Goal: Task Accomplishment & Management: Use online tool/utility

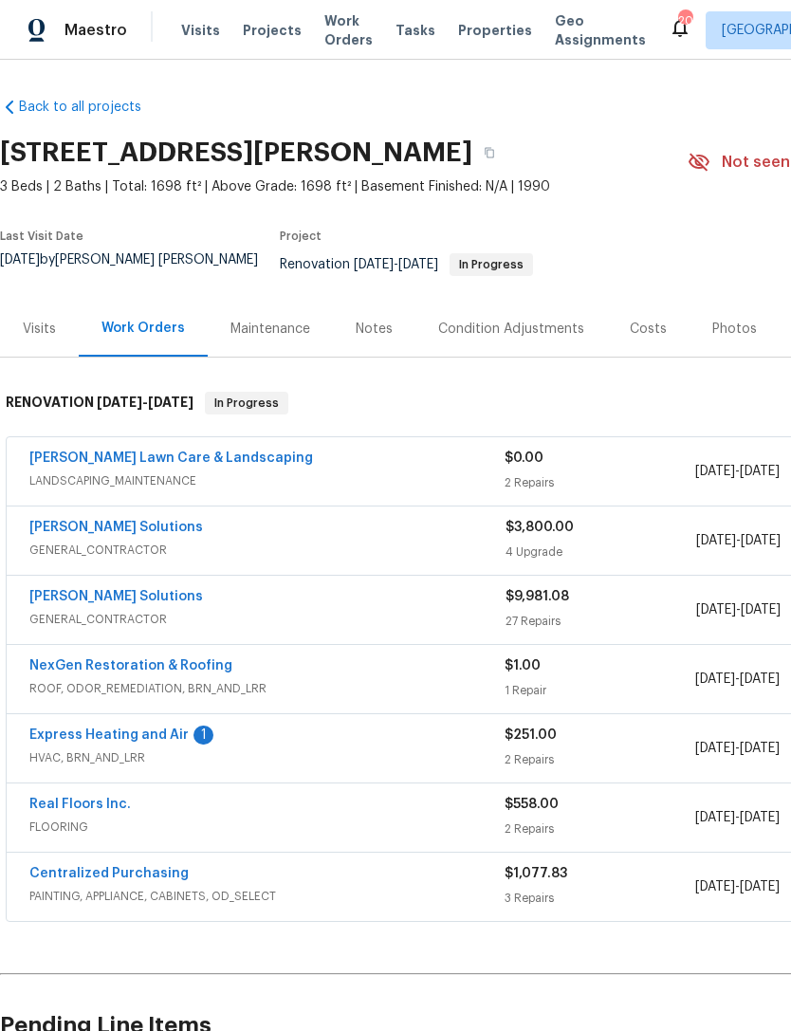
click at [124, 734] on link "Express Heating and Air" at bounding box center [108, 734] width 159 height 13
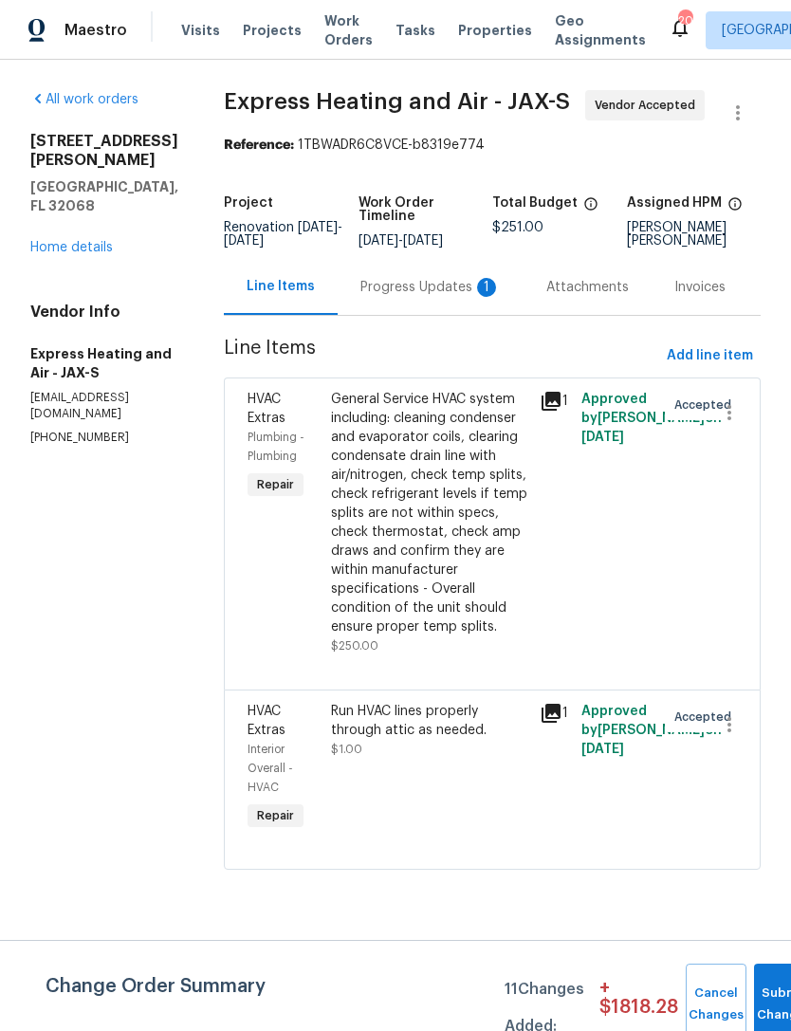
click at [403, 315] on div "Progress Updates 1" at bounding box center [431, 287] width 186 height 56
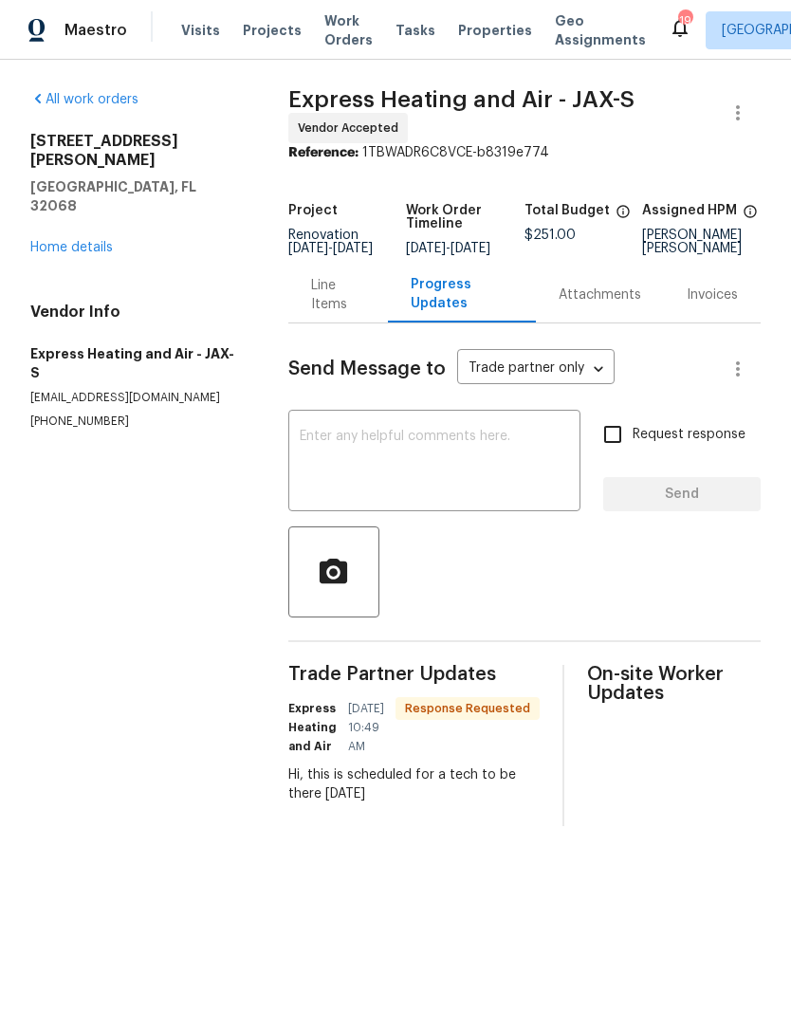
click at [69, 241] on link "Home details" at bounding box center [71, 247] width 83 height 13
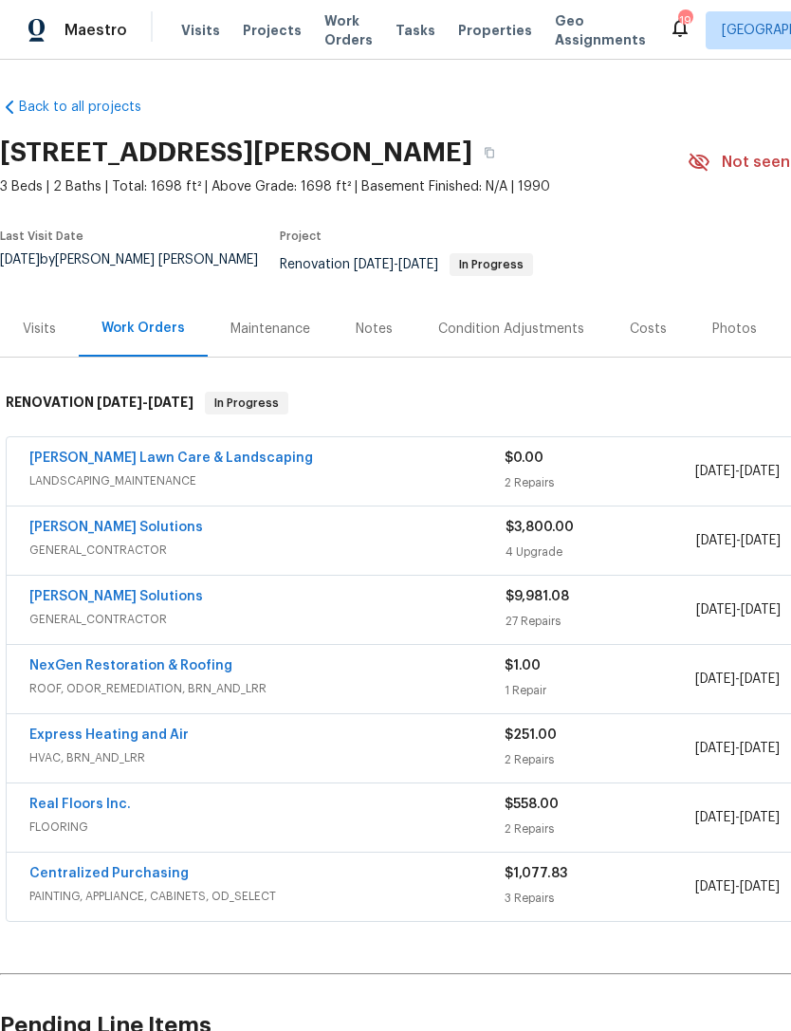
click at [167, 667] on link "NexGen Restoration & Roofing" at bounding box center [130, 665] width 203 height 13
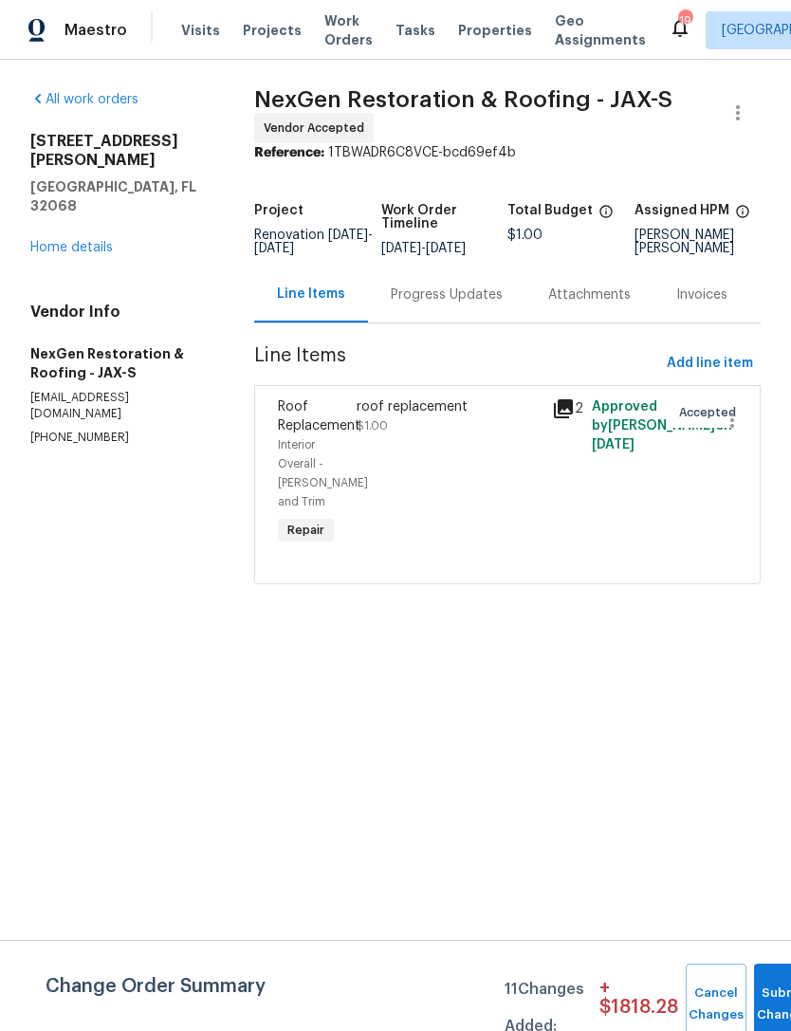
click at [452, 304] on div "Progress Updates" at bounding box center [447, 295] width 112 height 19
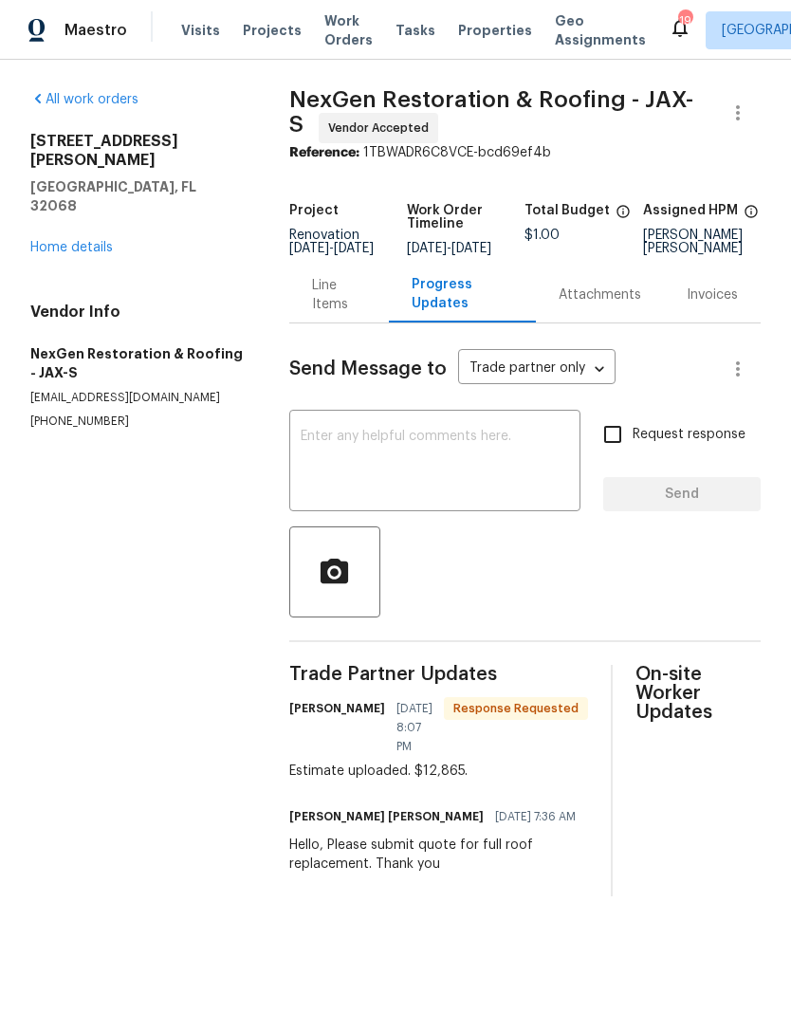
click at [456, 473] on textarea at bounding box center [435, 463] width 268 height 66
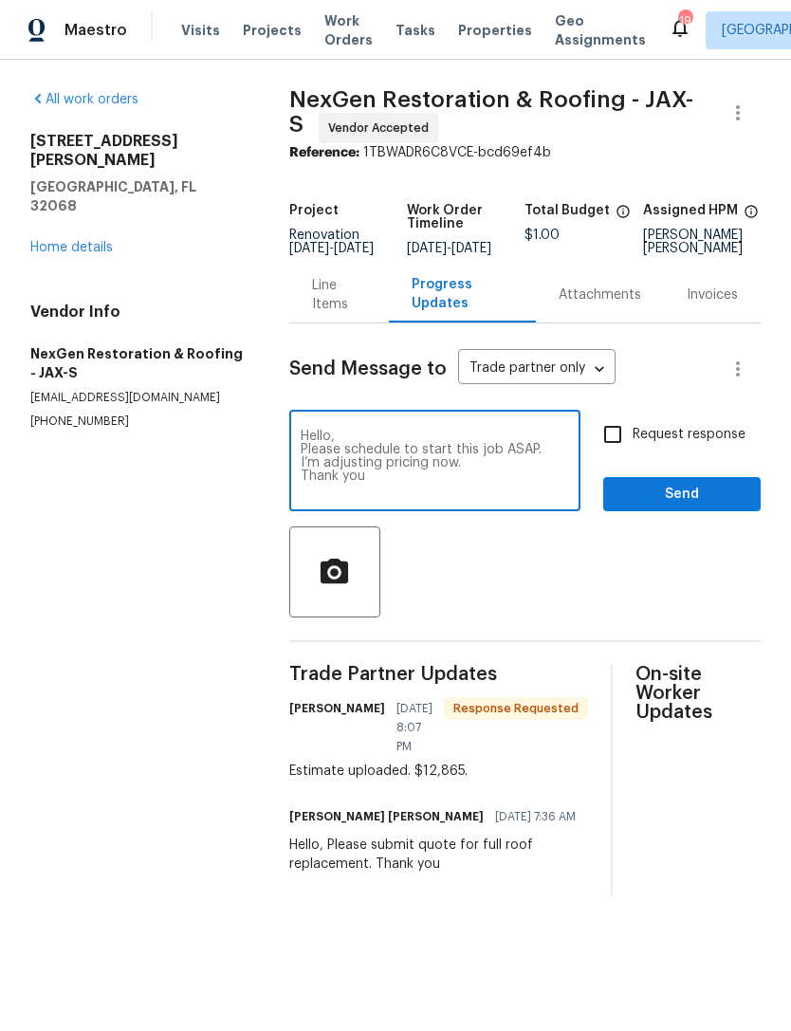
type textarea "Hello, Please schedule to start this job ASAP. I’m adjusting pricing now. Thank…"
click at [617, 454] on input "Request response" at bounding box center [613, 435] width 40 height 40
checkbox input "true"
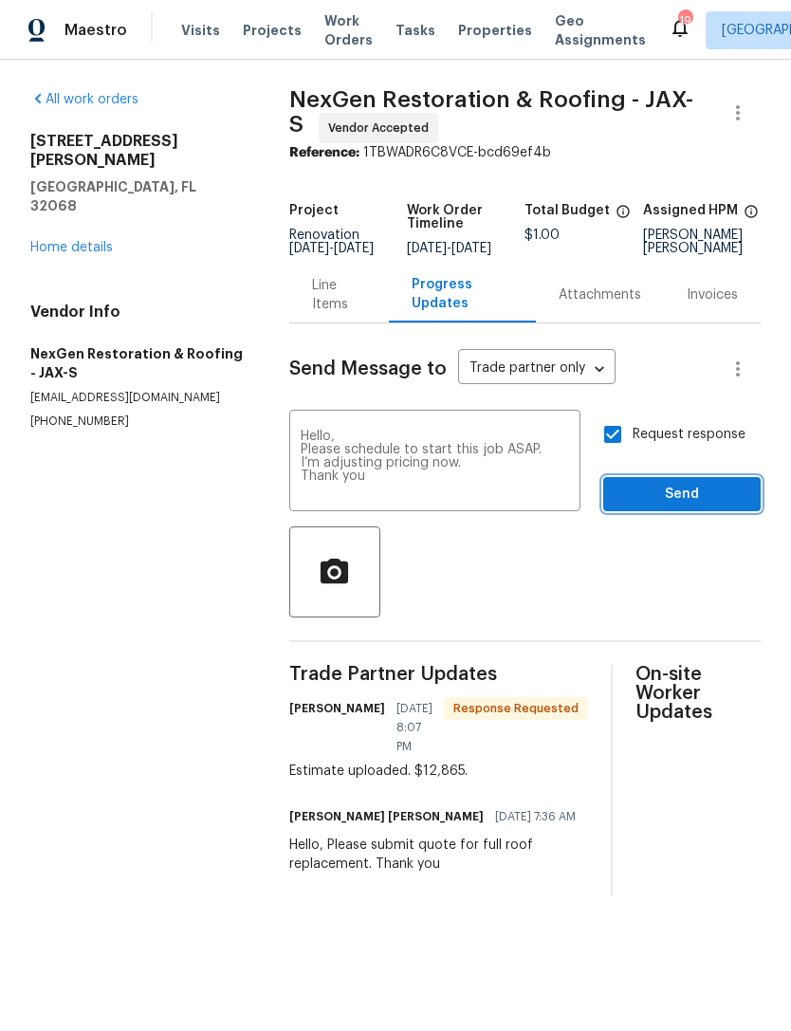
click at [697, 507] on span "Send" at bounding box center [681, 495] width 127 height 24
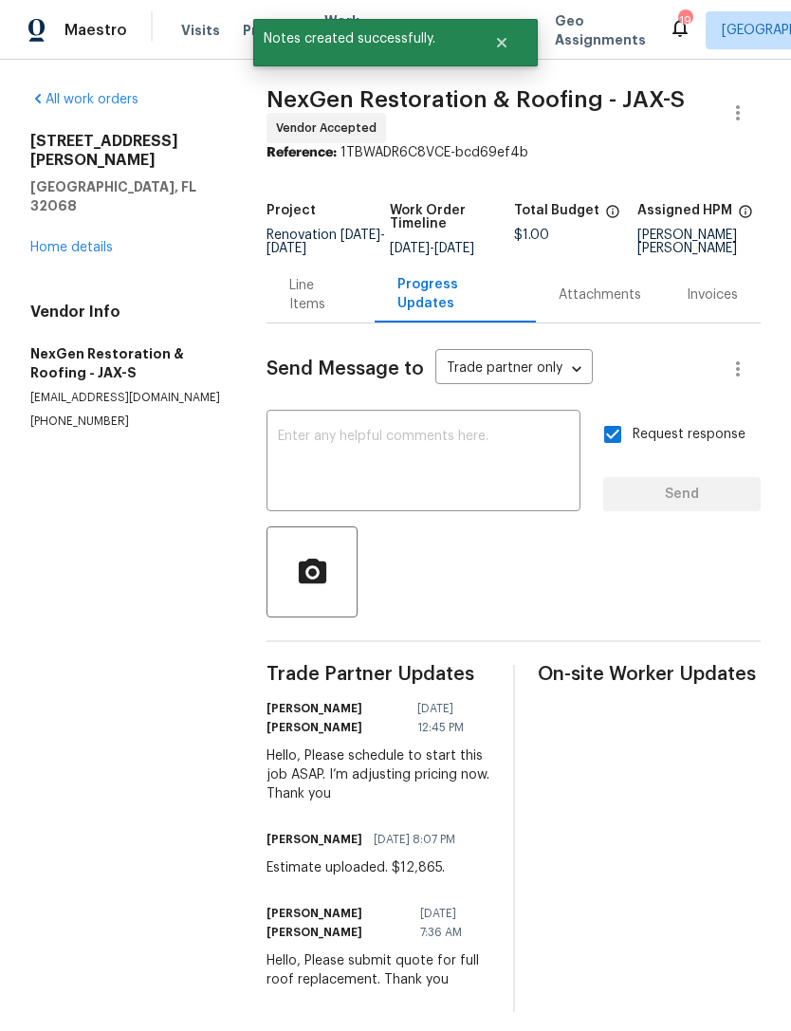
click at [340, 314] on div "Line Items" at bounding box center [320, 295] width 63 height 38
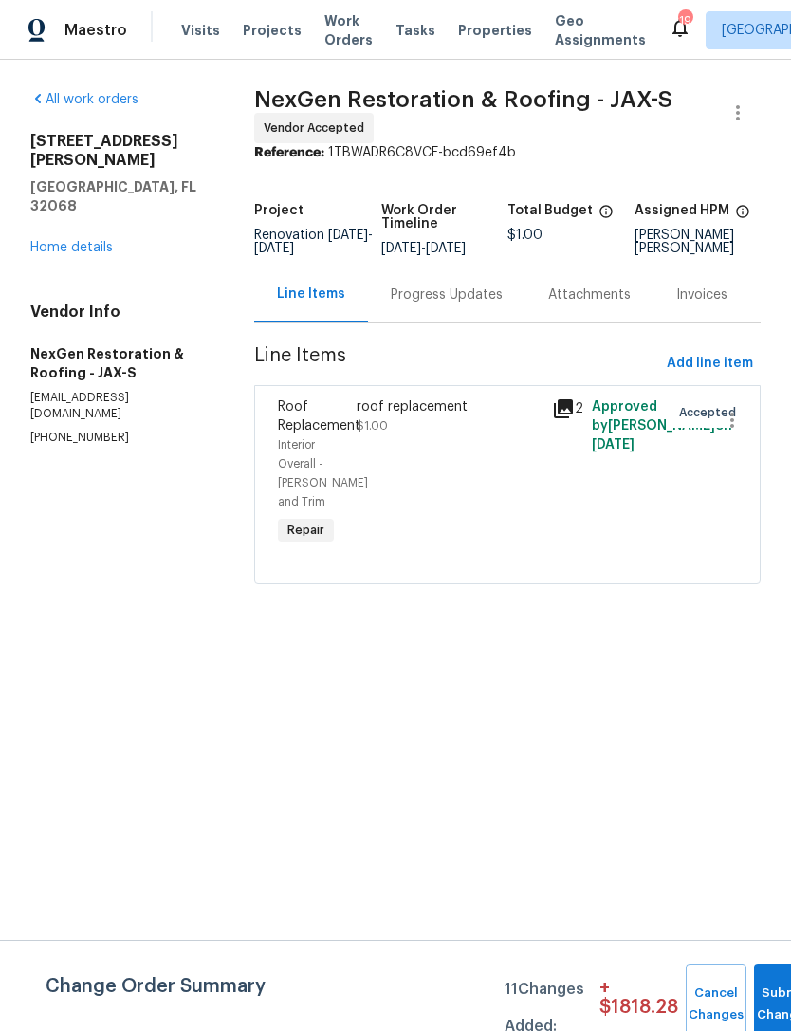
click at [429, 435] on div "roof replacement $1.00" at bounding box center [449, 416] width 185 height 38
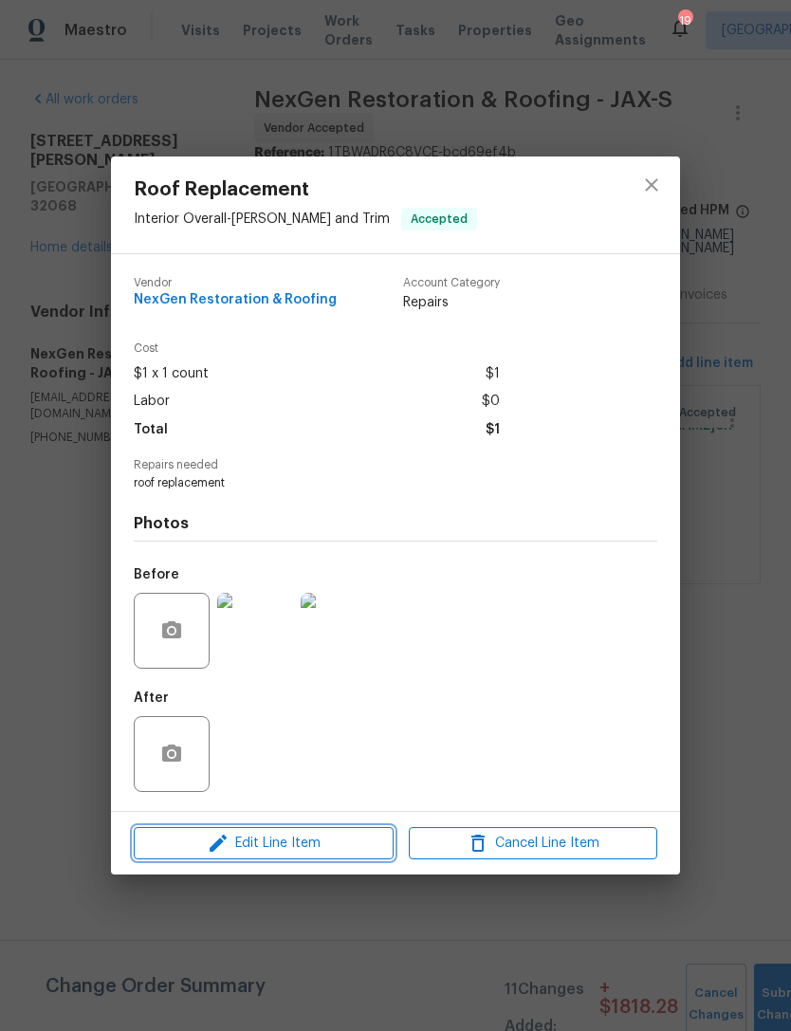
click at [287, 841] on span "Edit Line Item" at bounding box center [263, 844] width 249 height 24
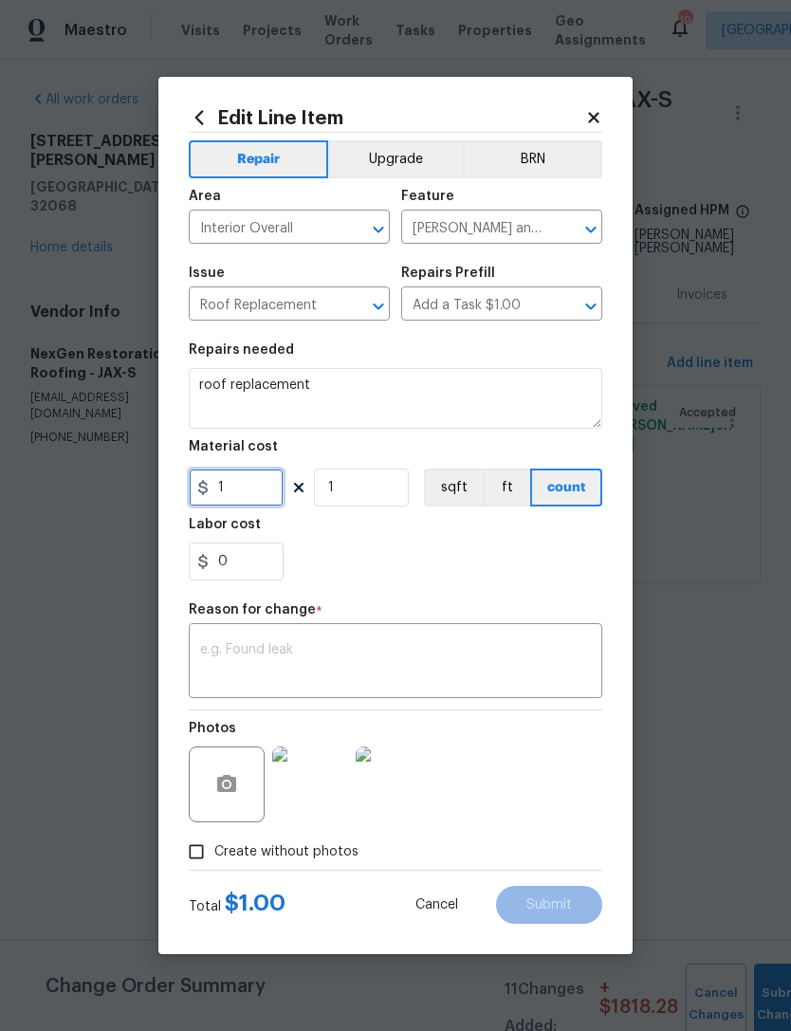
click at [261, 489] on input "1" at bounding box center [236, 488] width 95 height 38
type input "12865"
click at [458, 655] on textarea at bounding box center [395, 663] width 391 height 40
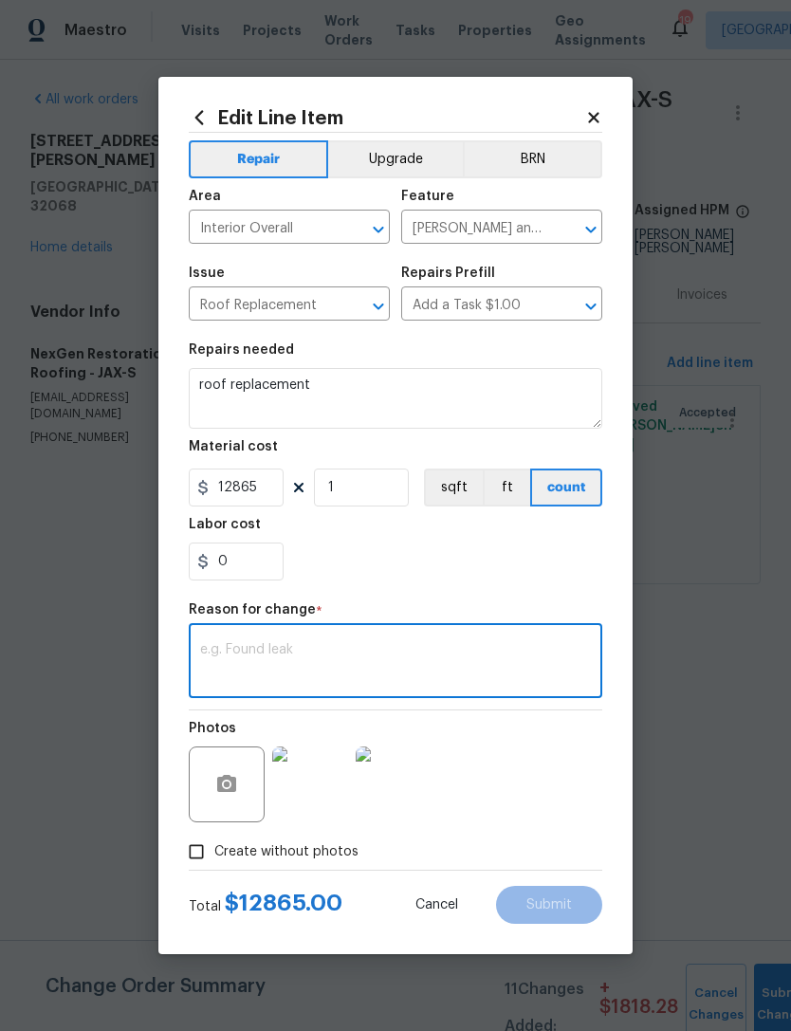
type textarea "."
type textarea "Price adjustment."
click at [557, 903] on span "Submit" at bounding box center [549, 905] width 46 height 14
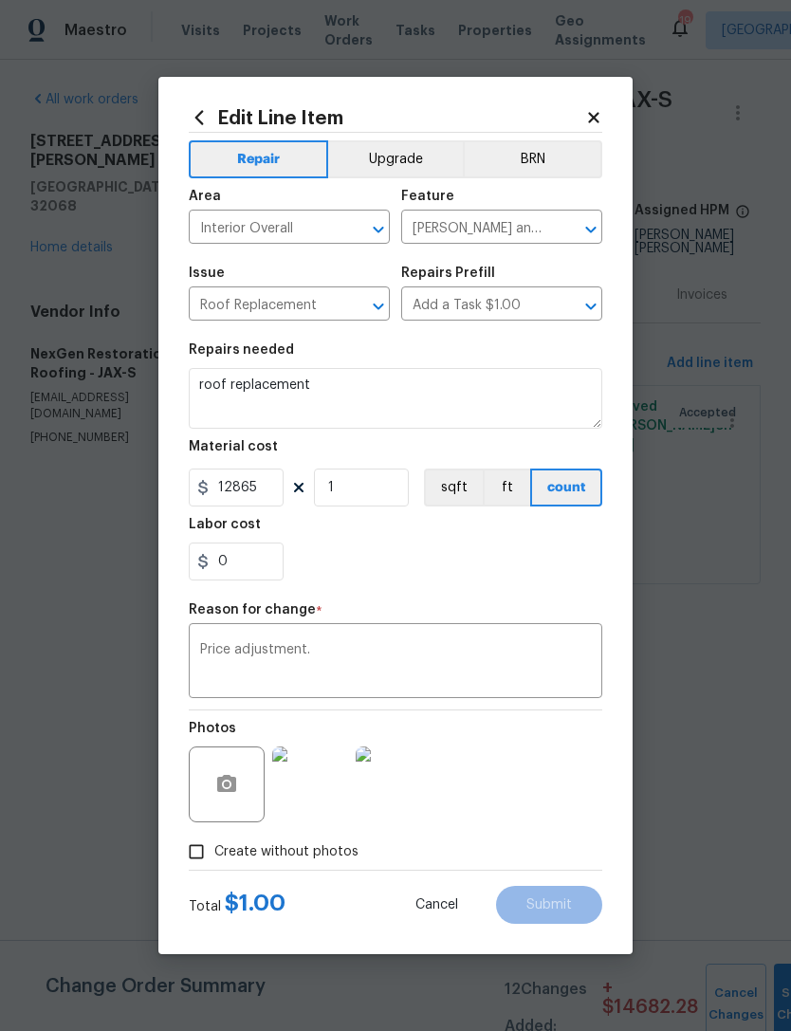
type input "1"
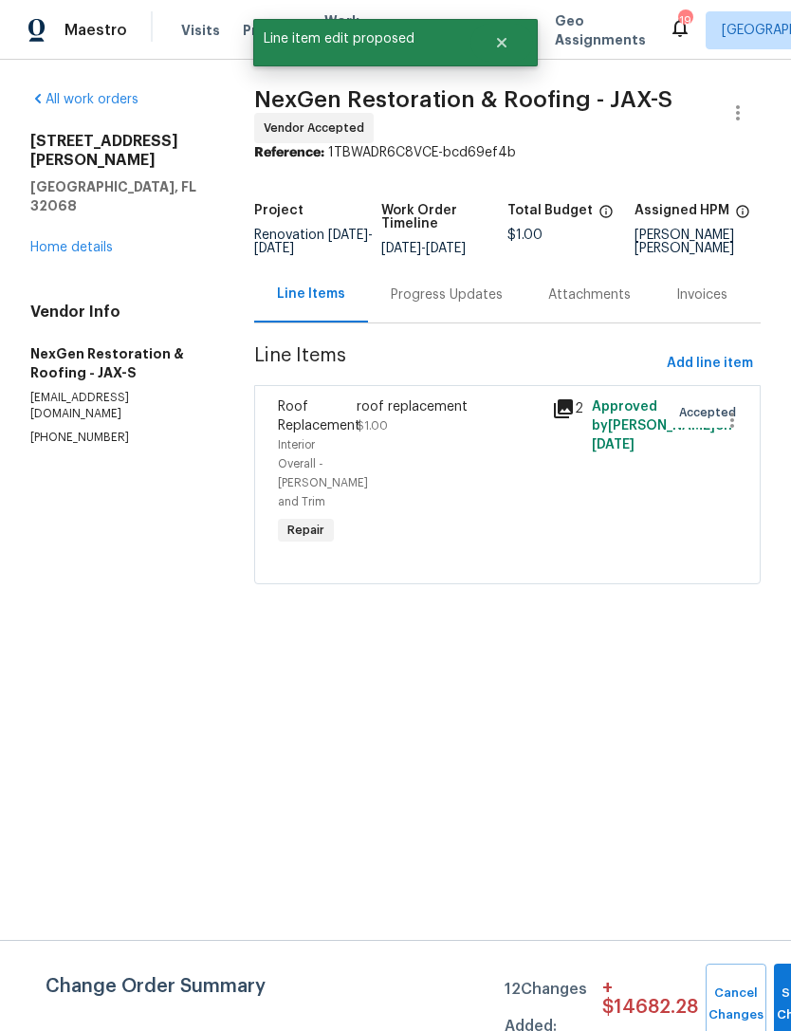
click at [75, 241] on link "Home details" at bounding box center [71, 247] width 83 height 13
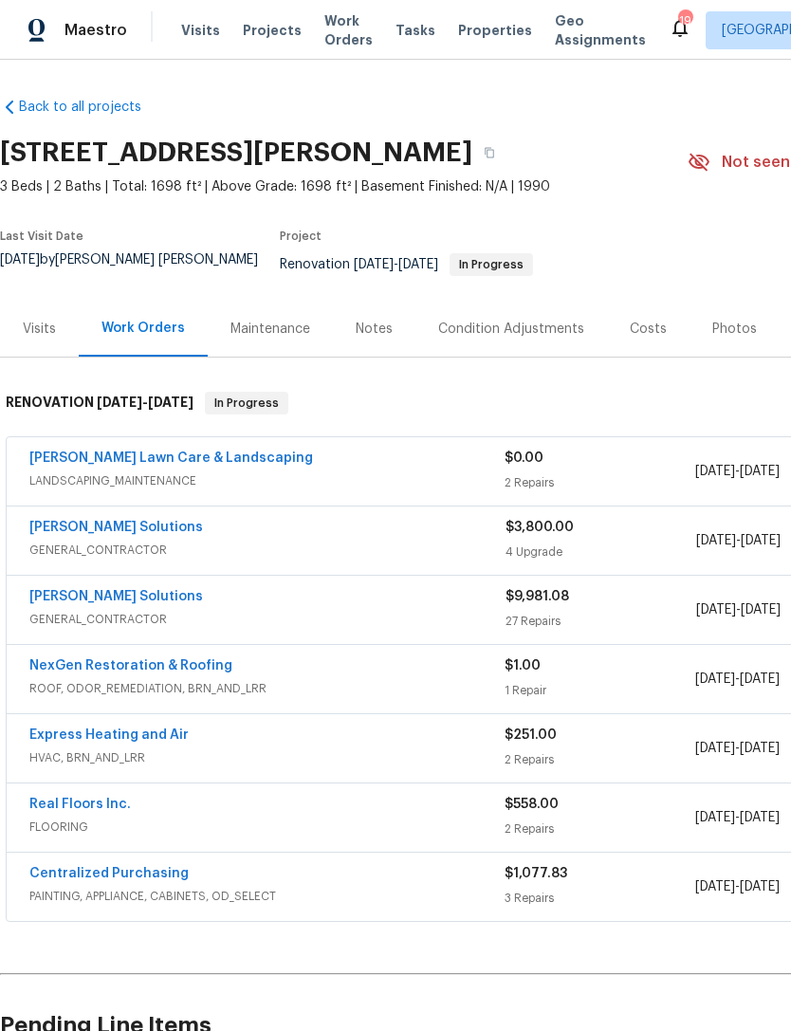
click at [651, 347] on div "Costs" at bounding box center [648, 329] width 83 height 56
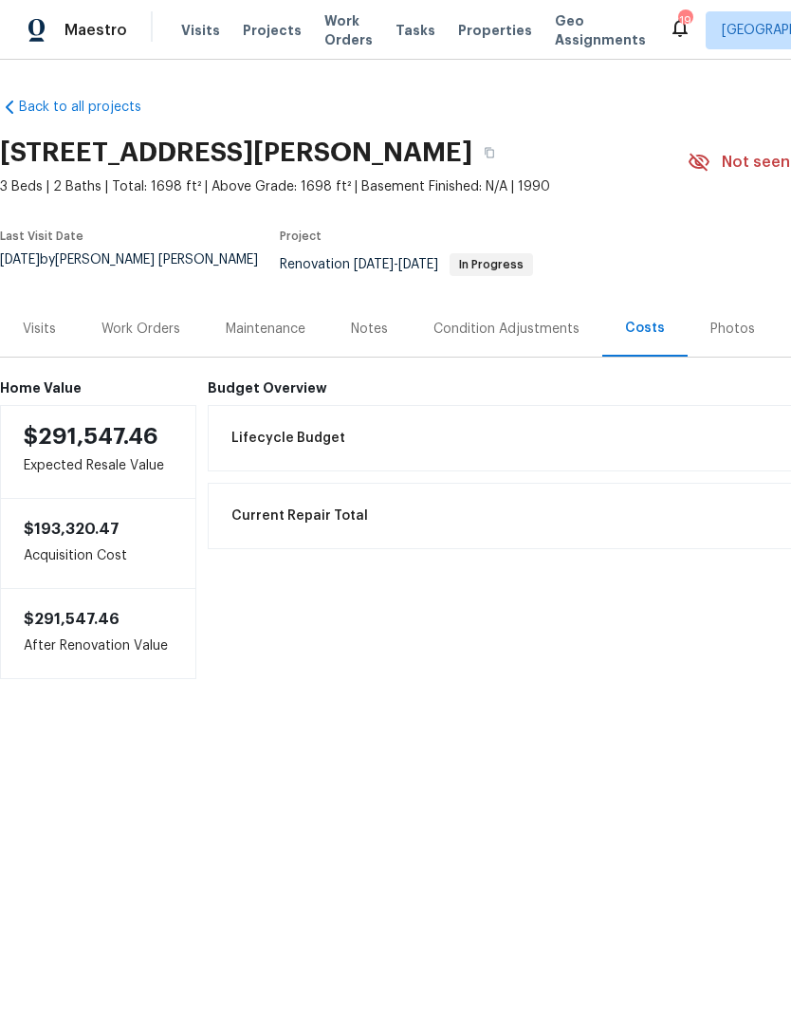
click at [154, 331] on div "Work Orders" at bounding box center [140, 329] width 79 height 19
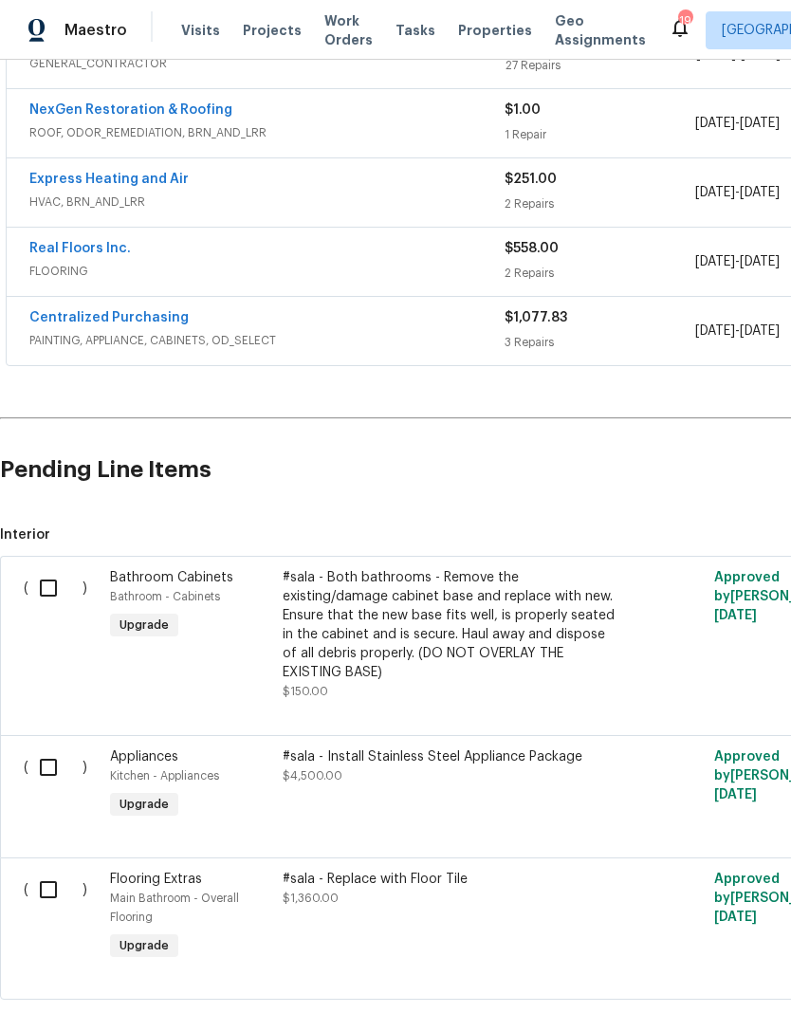
scroll to position [556, 0]
click at [145, 249] on div "Real Floors Inc." at bounding box center [266, 250] width 475 height 23
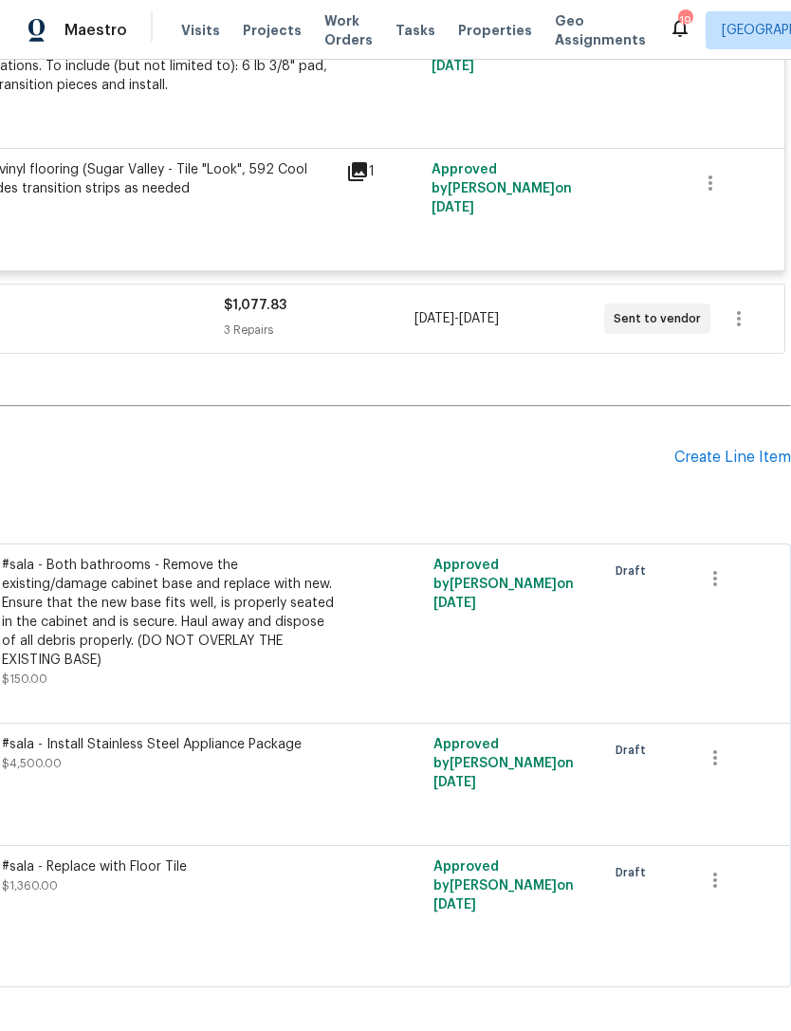
scroll to position [894, 281]
click at [733, 467] on div "Create Line Item" at bounding box center [732, 458] width 117 height 18
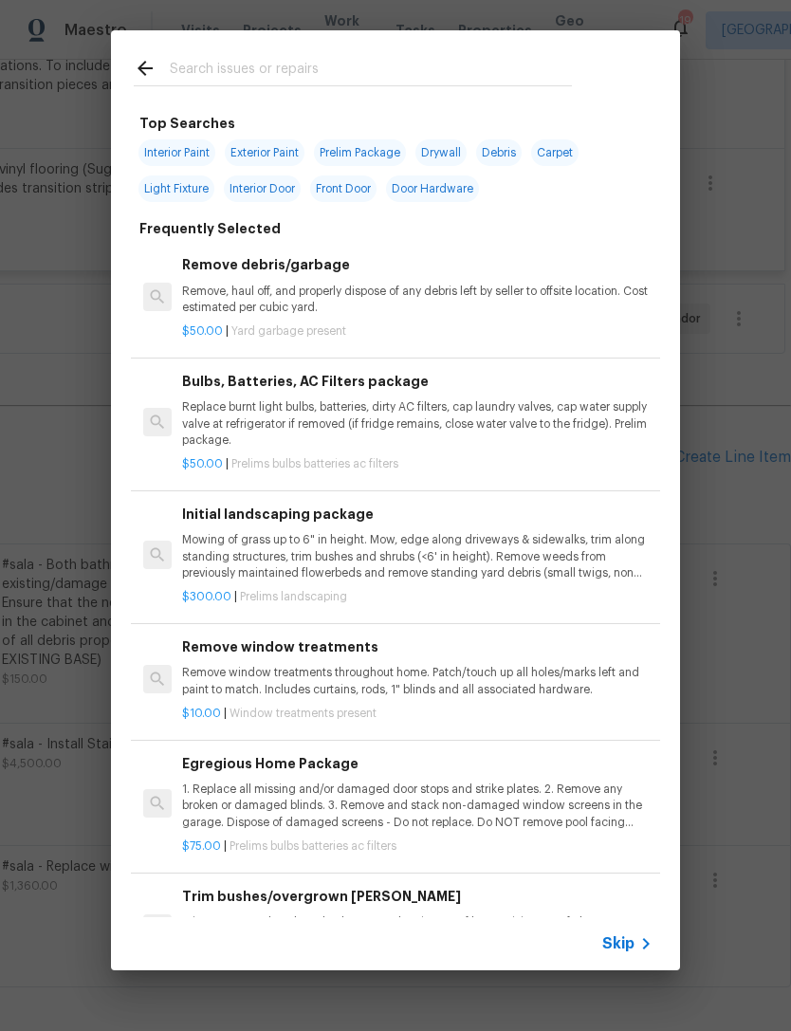
click at [344, 67] on input "text" at bounding box center [371, 71] width 402 height 28
type input "Windiw"
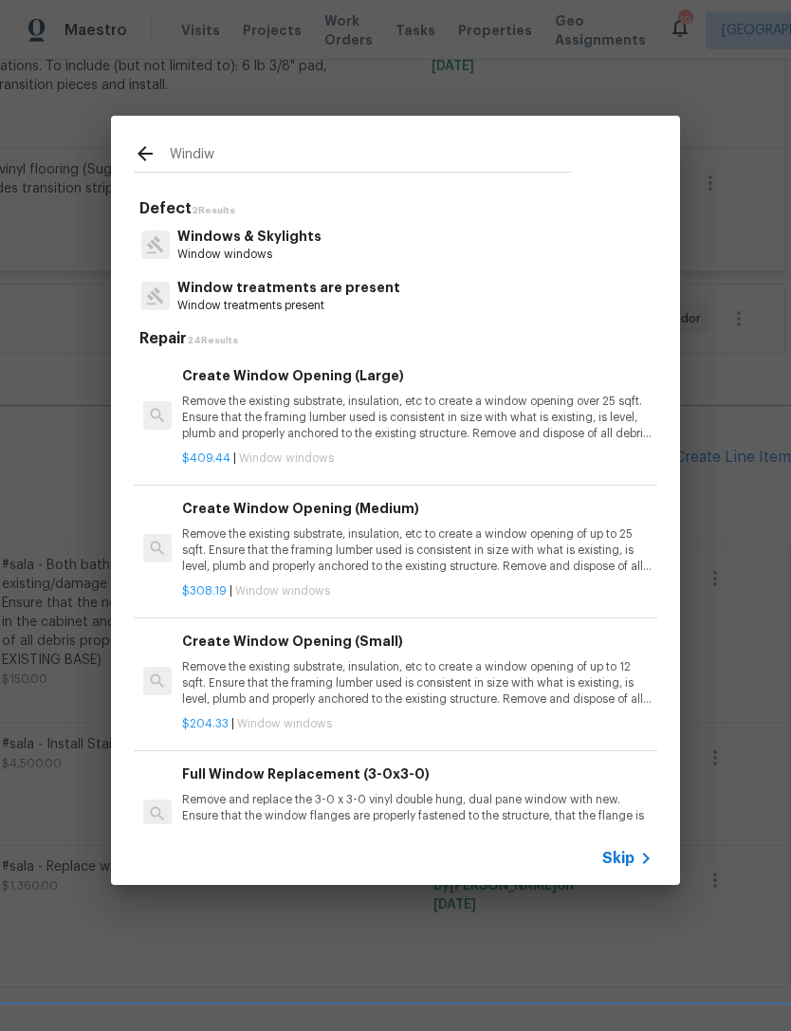
click at [276, 248] on p "Window windows" at bounding box center [249, 255] width 144 height 16
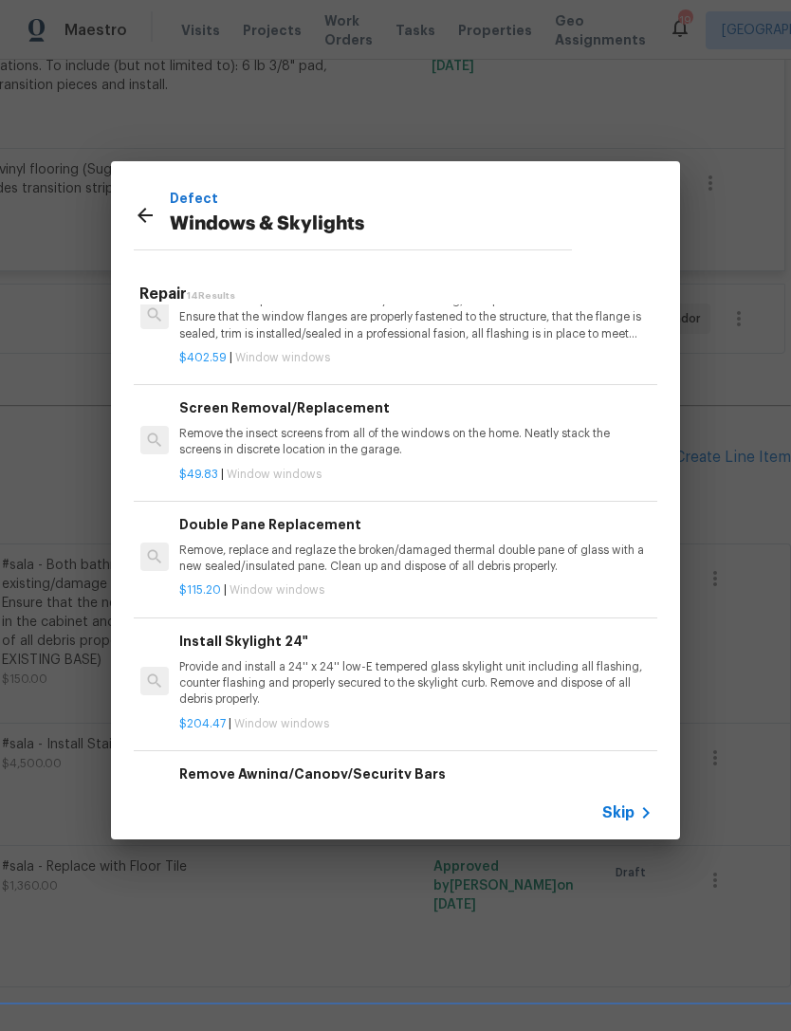
scroll to position [452, 3]
click at [283, 564] on p "Remove, replace and reglaze the broken/damaged thermal double pane of glass wit…" at bounding box center [414, 560] width 470 height 32
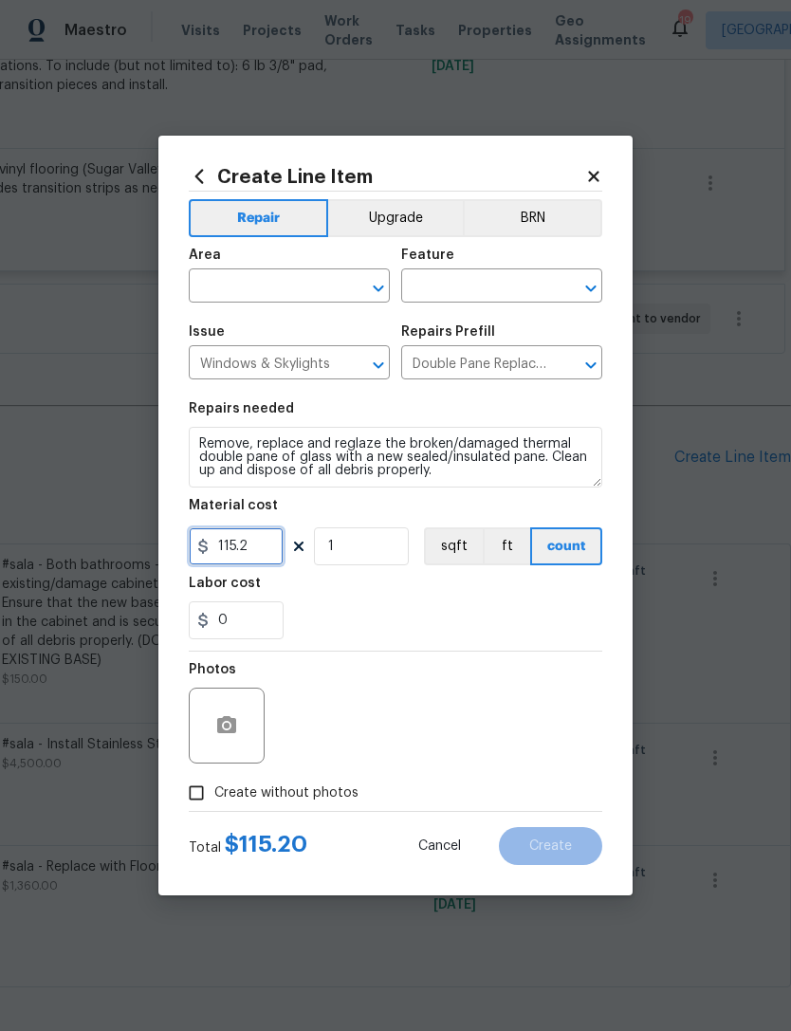
click at [256, 559] on input "115.2" at bounding box center [236, 546] width 95 height 38
click at [255, 558] on input "115.2" at bounding box center [236, 546] width 95 height 38
click at [257, 560] on input "115.2" at bounding box center [236, 546] width 95 height 38
type input "300"
click at [448, 646] on section "Repairs needed Remove, replace and reglaze the broken/damaged thermal double pa…" at bounding box center [396, 521] width 414 height 260
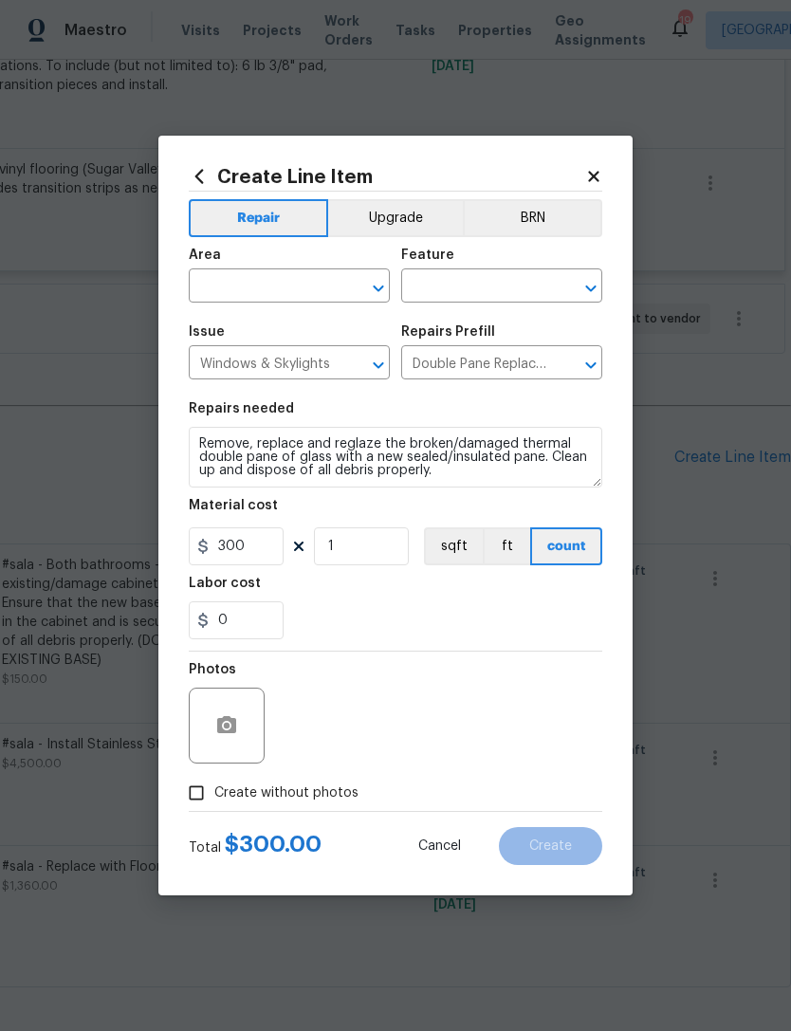
click at [306, 791] on span "Create without photos" at bounding box center [286, 793] width 144 height 20
click at [214, 791] on input "Create without photos" at bounding box center [196, 793] width 36 height 36
checkbox input "true"
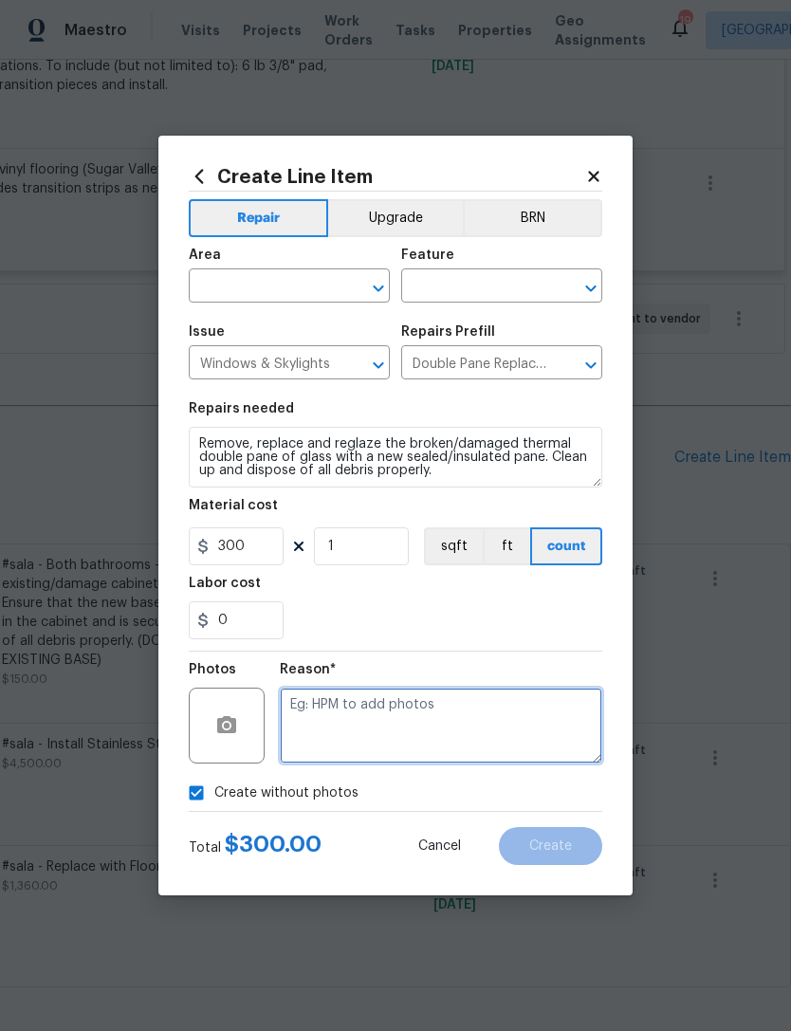
click at [449, 726] on textarea at bounding box center [441, 726] width 323 height 76
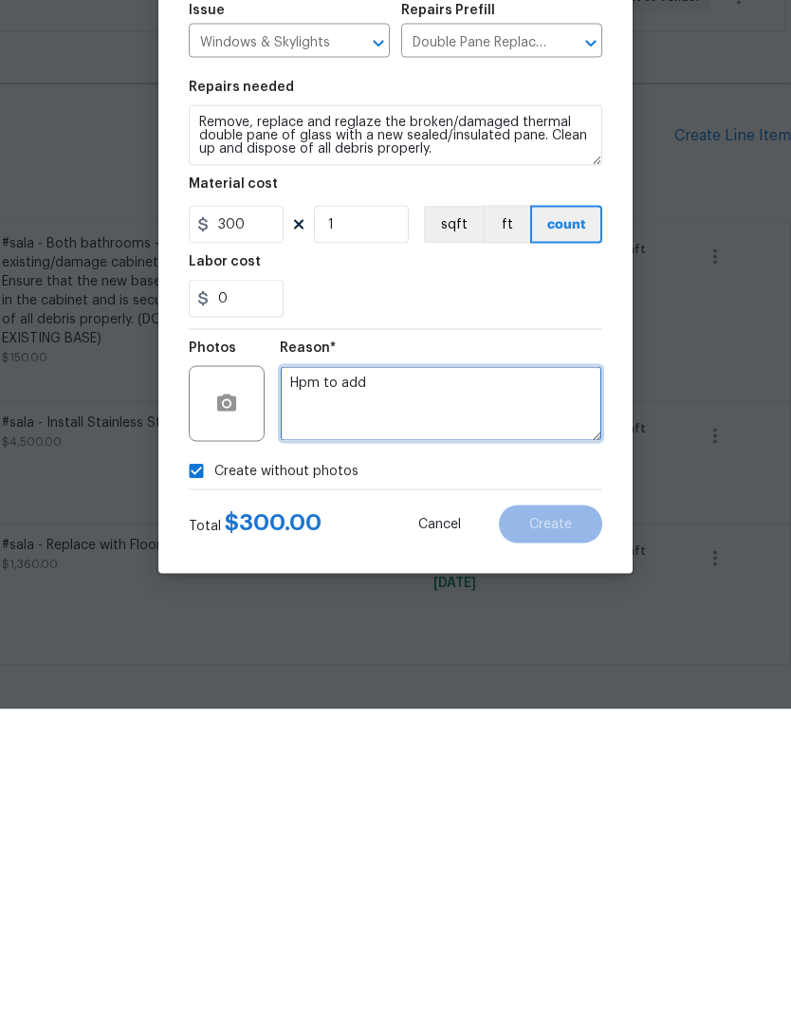
type textarea "Hpm to add"
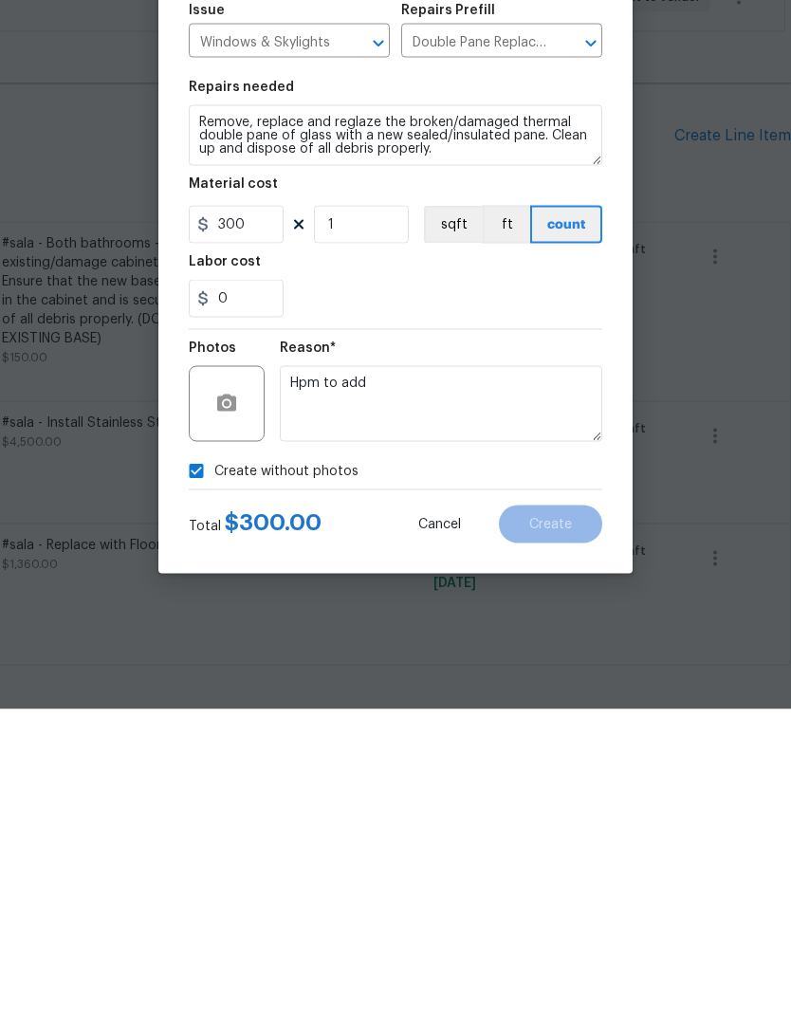
click at [518, 601] on div "0" at bounding box center [396, 620] width 414 height 38
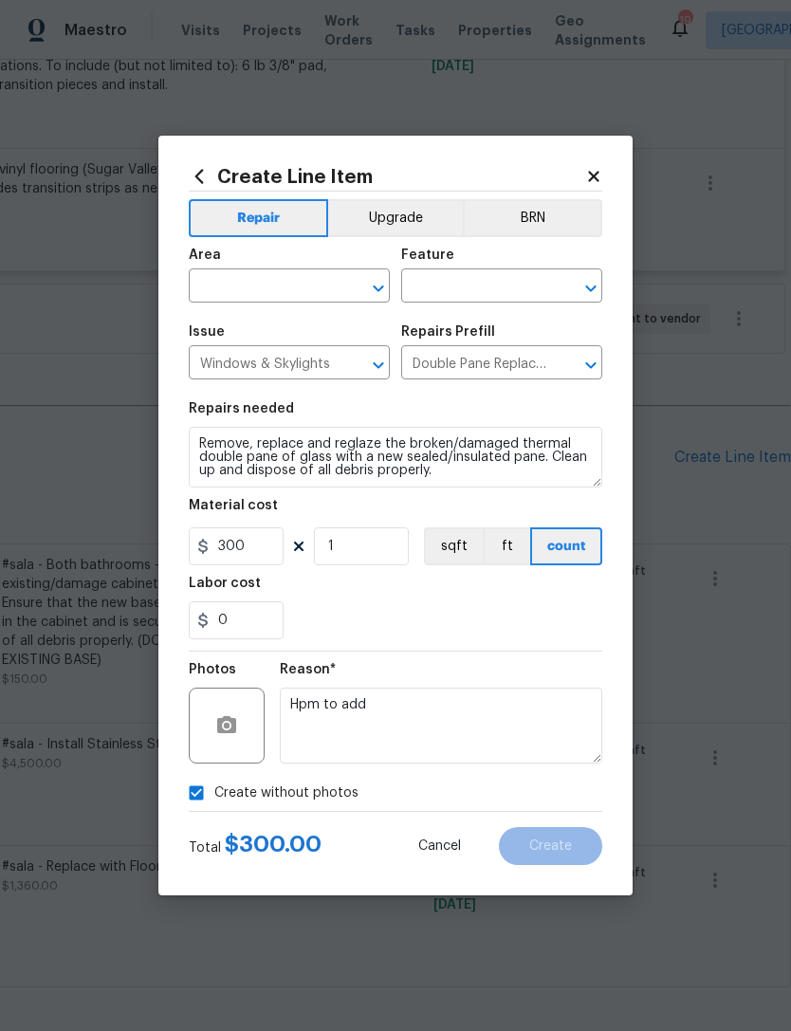
click at [276, 290] on input "text" at bounding box center [263, 287] width 148 height 29
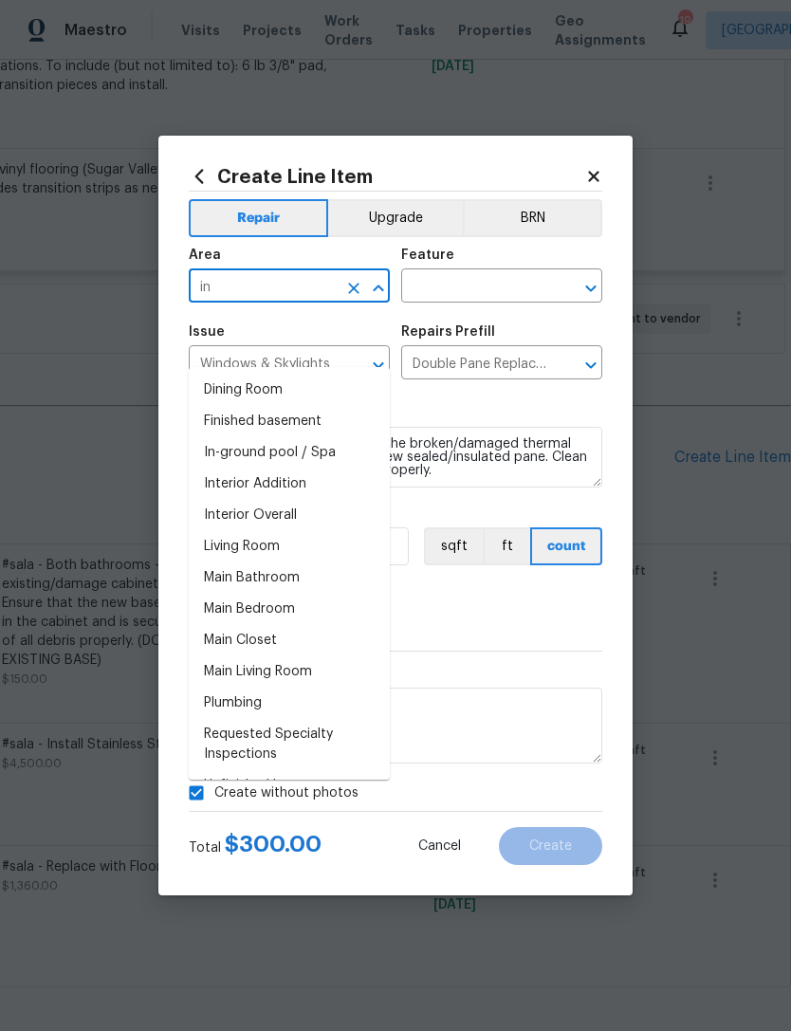
type input "i"
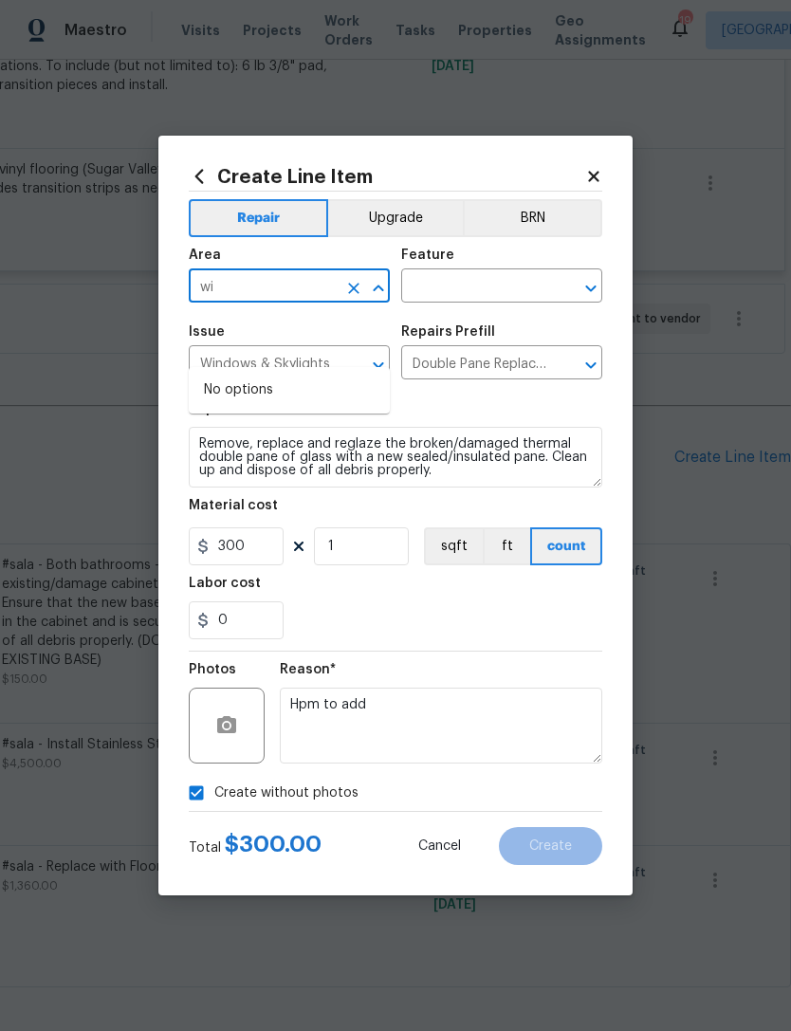
type input "w"
click at [304, 406] on li "Exterior Overall" at bounding box center [289, 421] width 201 height 31
type input "Exterior Overall"
click at [462, 297] on input "text" at bounding box center [475, 287] width 148 height 29
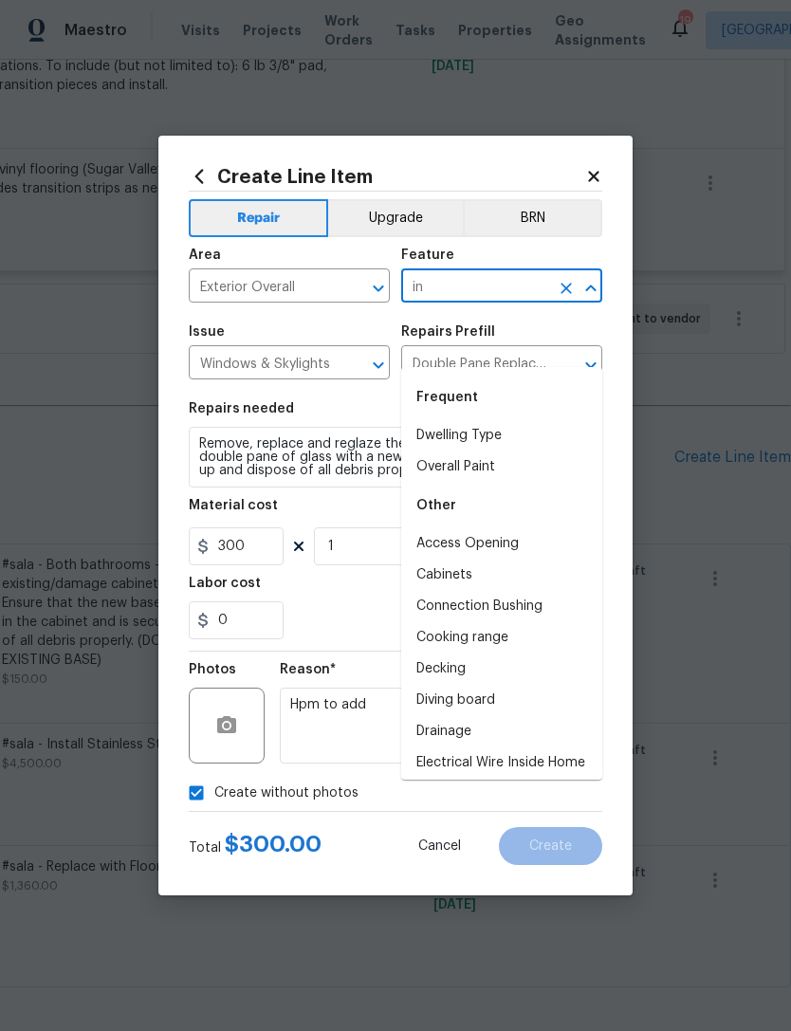
type input "i"
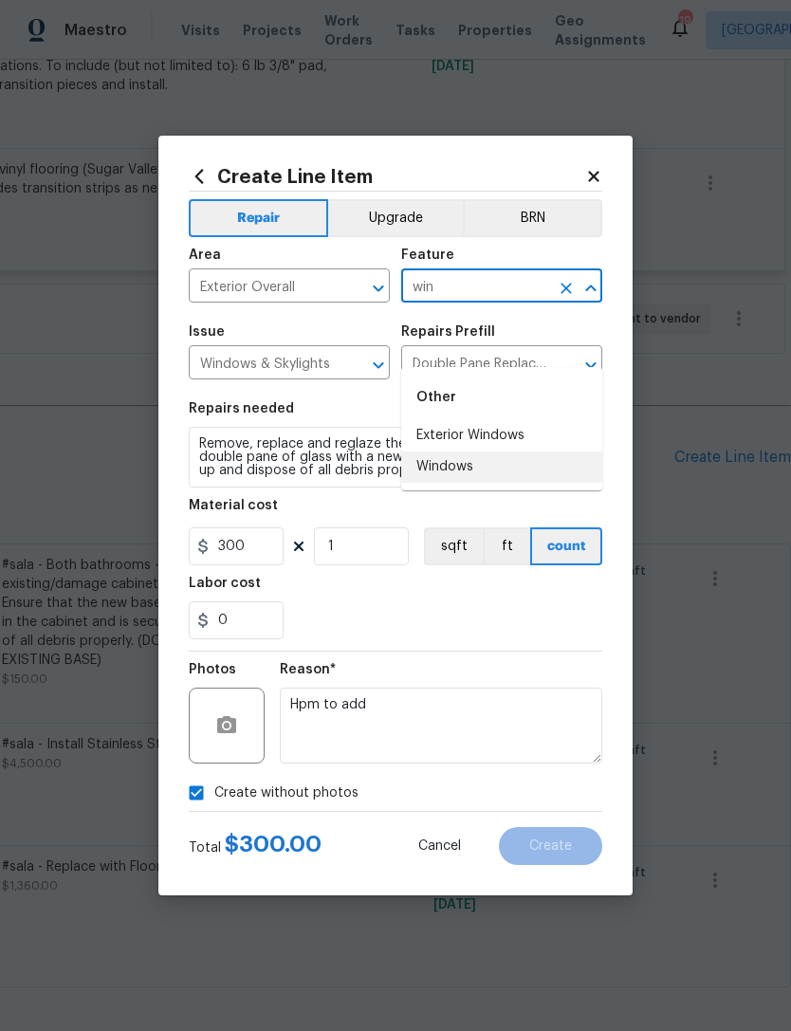
click at [487, 452] on li "Windows" at bounding box center [501, 467] width 201 height 31
type input "Windows"
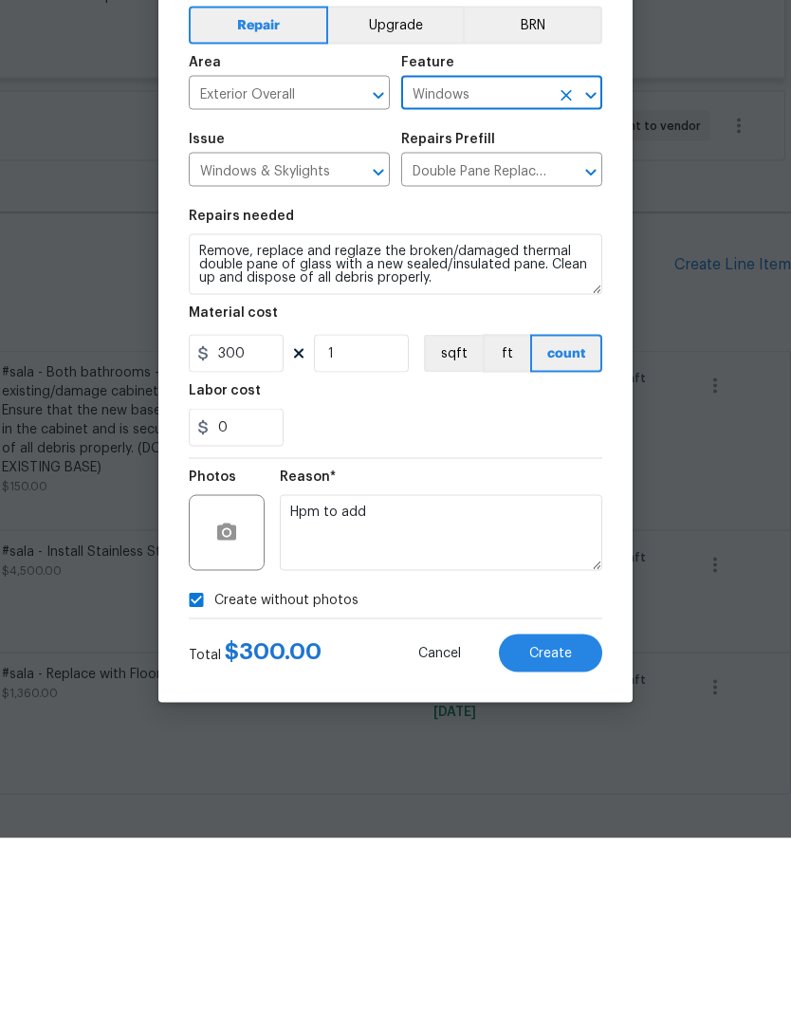
click at [552, 839] on span "Create" at bounding box center [550, 846] width 43 height 14
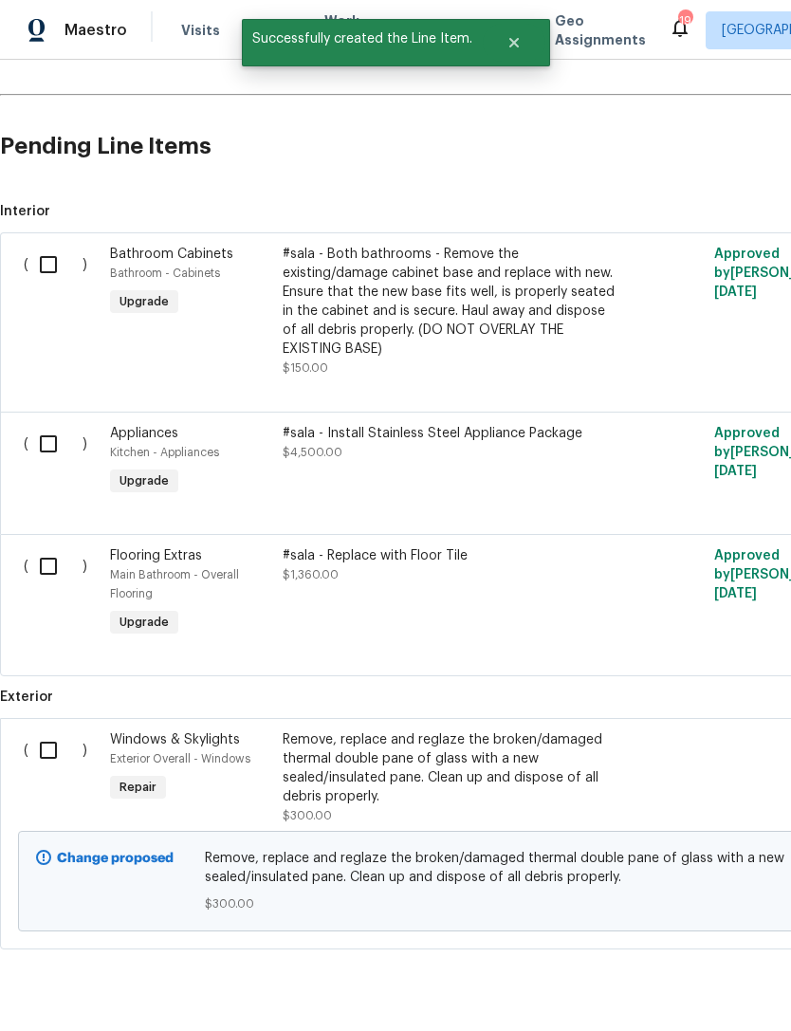
scroll to position [1204, 0]
click at [40, 731] on input "checkbox" at bounding box center [55, 751] width 54 height 40
checkbox input "true"
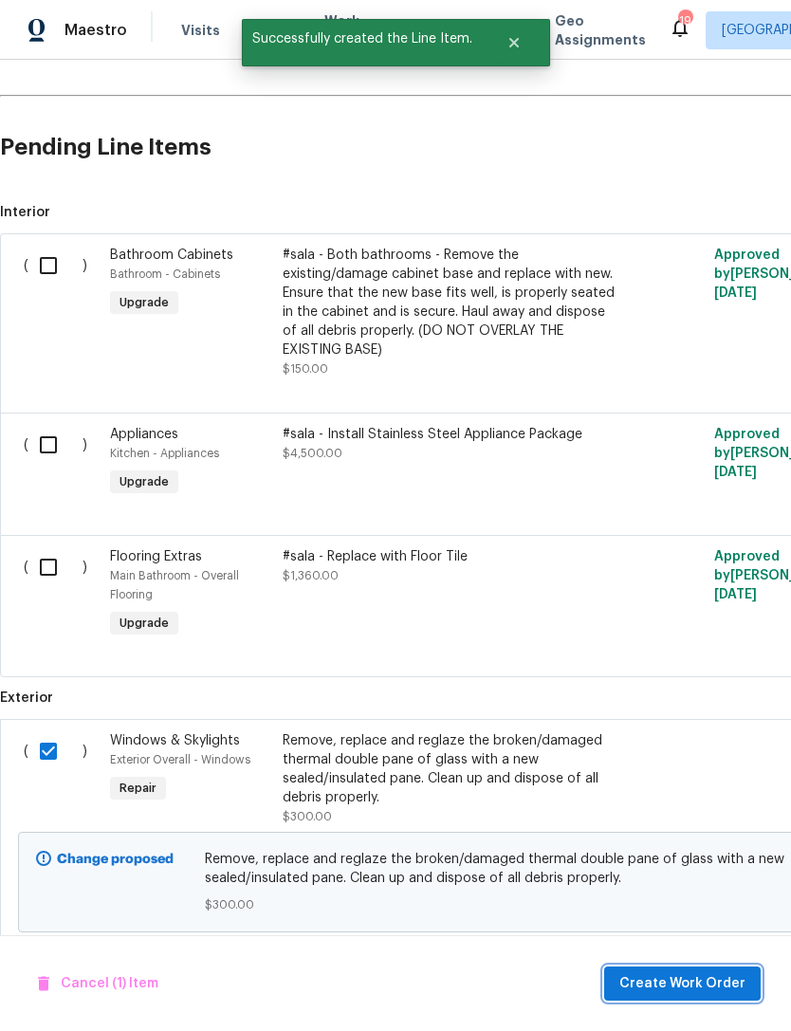
click at [701, 989] on span "Create Work Order" at bounding box center [682, 984] width 126 height 24
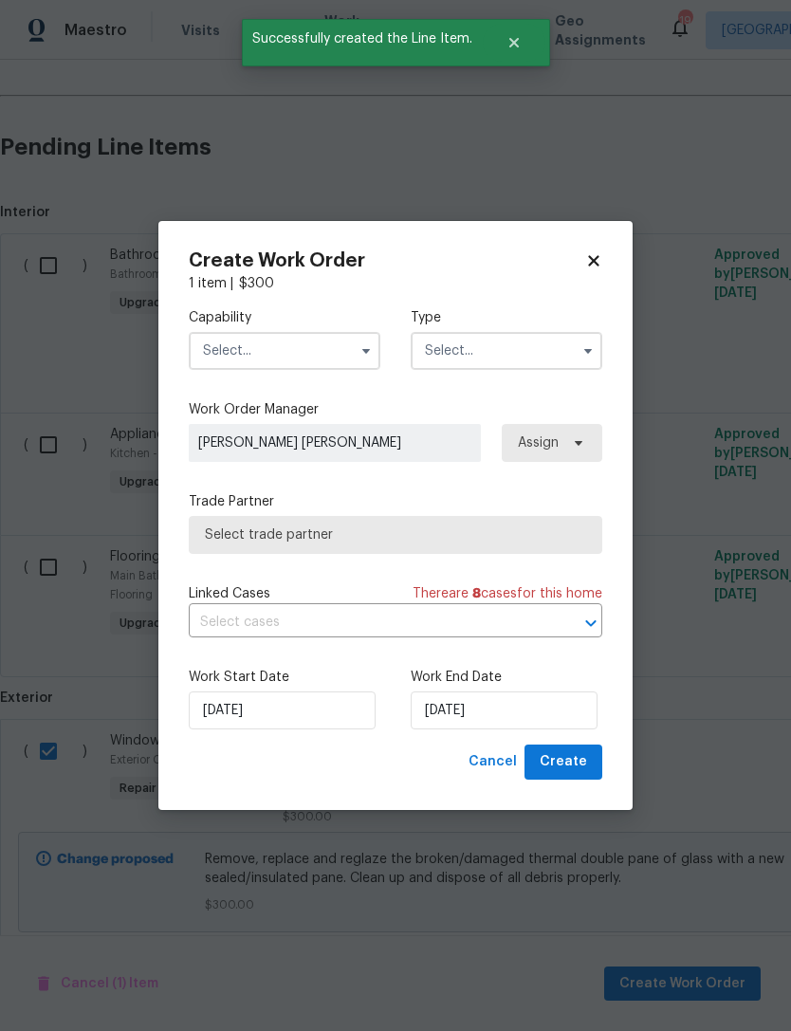
click at [310, 353] on input "text" at bounding box center [285, 351] width 192 height 38
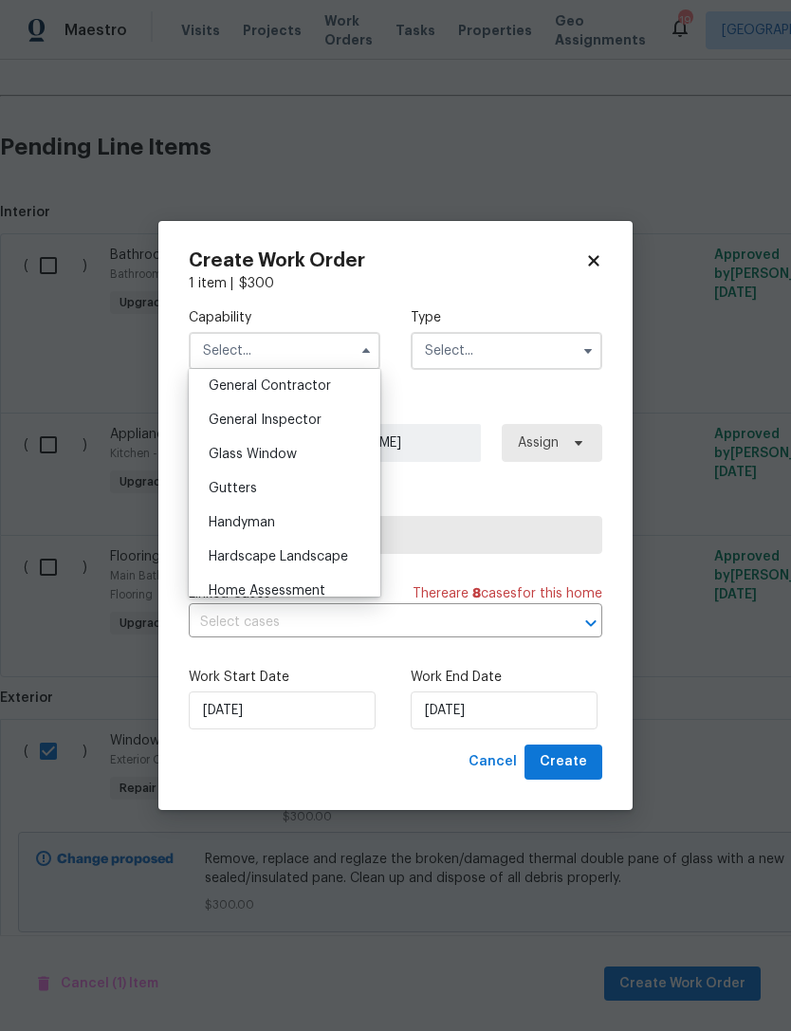
scroll to position [915, 0]
click at [290, 450] on span "Glass Window" at bounding box center [253, 450] width 88 height 13
type input "Glass Window"
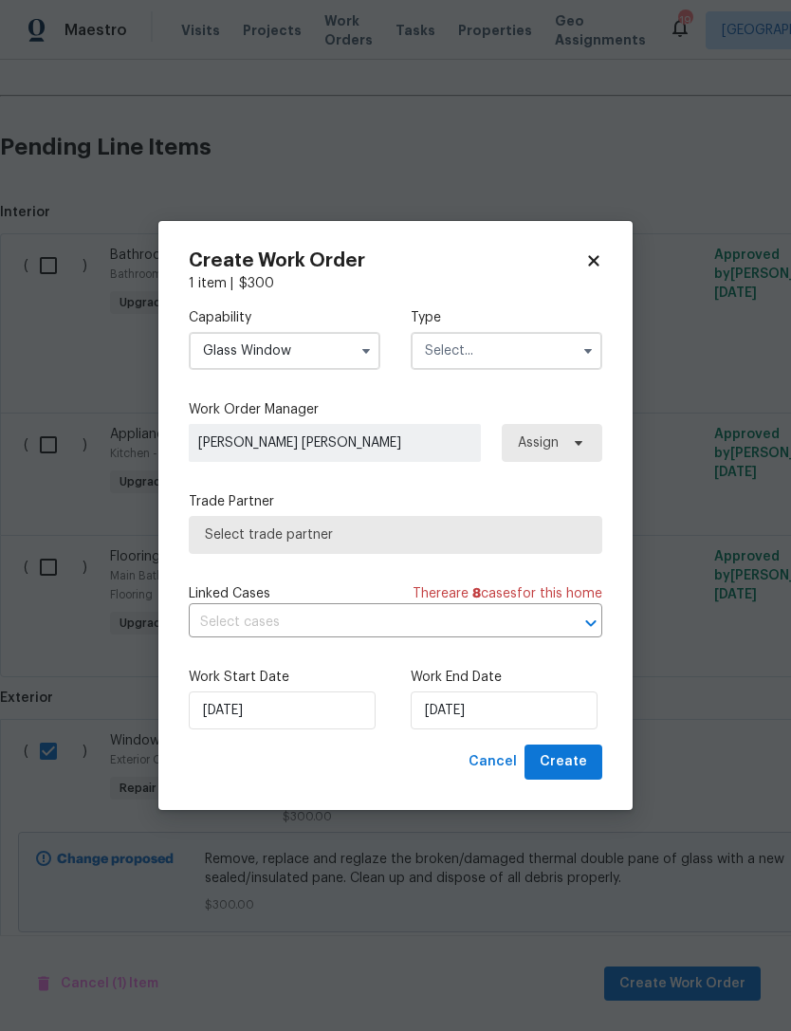
click at [519, 354] on input "text" at bounding box center [507, 351] width 192 height 38
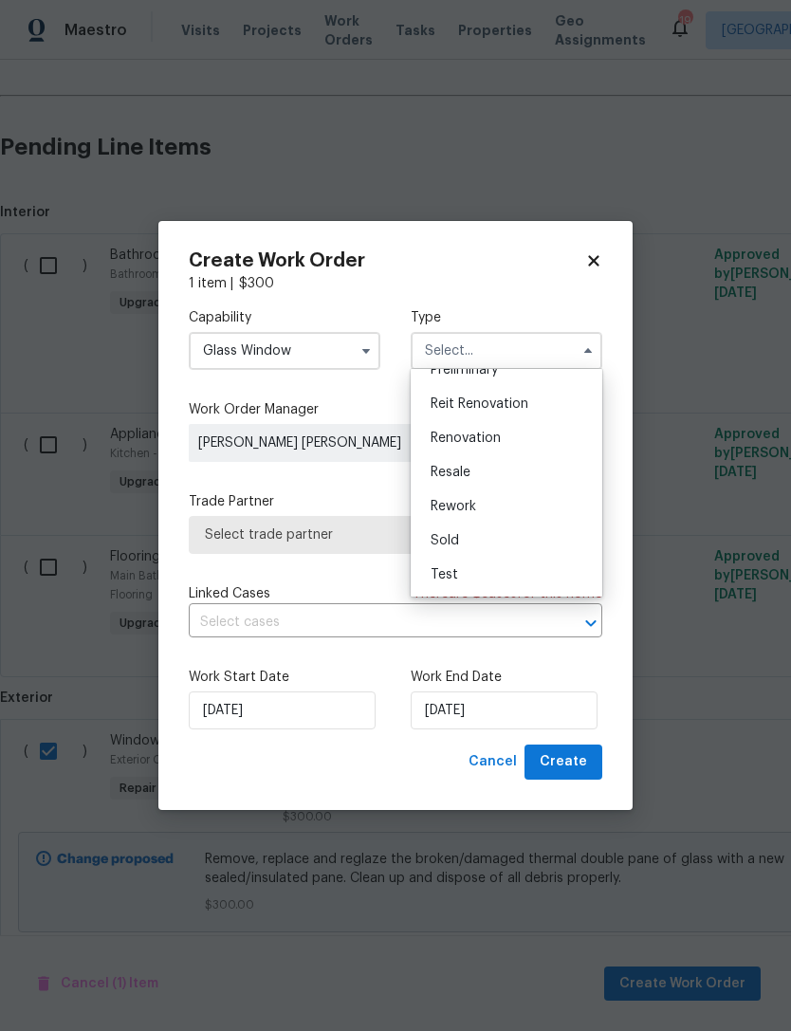
scroll to position [431, 0]
click at [490, 432] on span "Renovation" at bounding box center [466, 438] width 70 height 13
type input "Renovation"
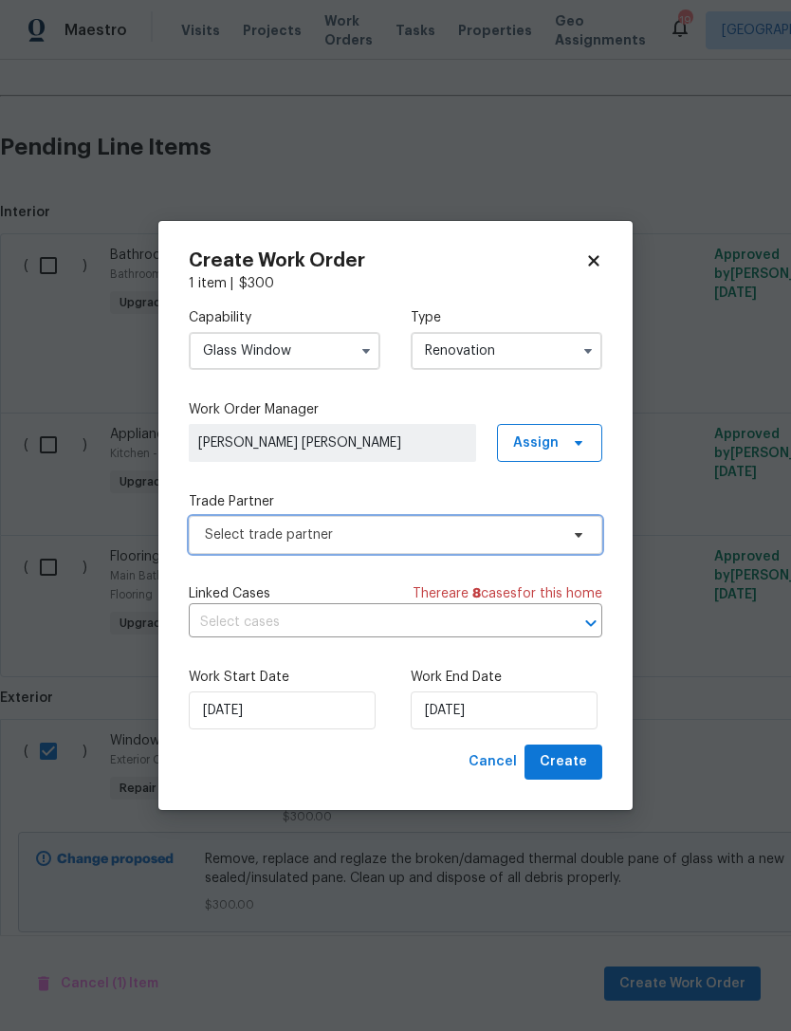
click at [340, 529] on span "Select trade partner" at bounding box center [382, 534] width 354 height 19
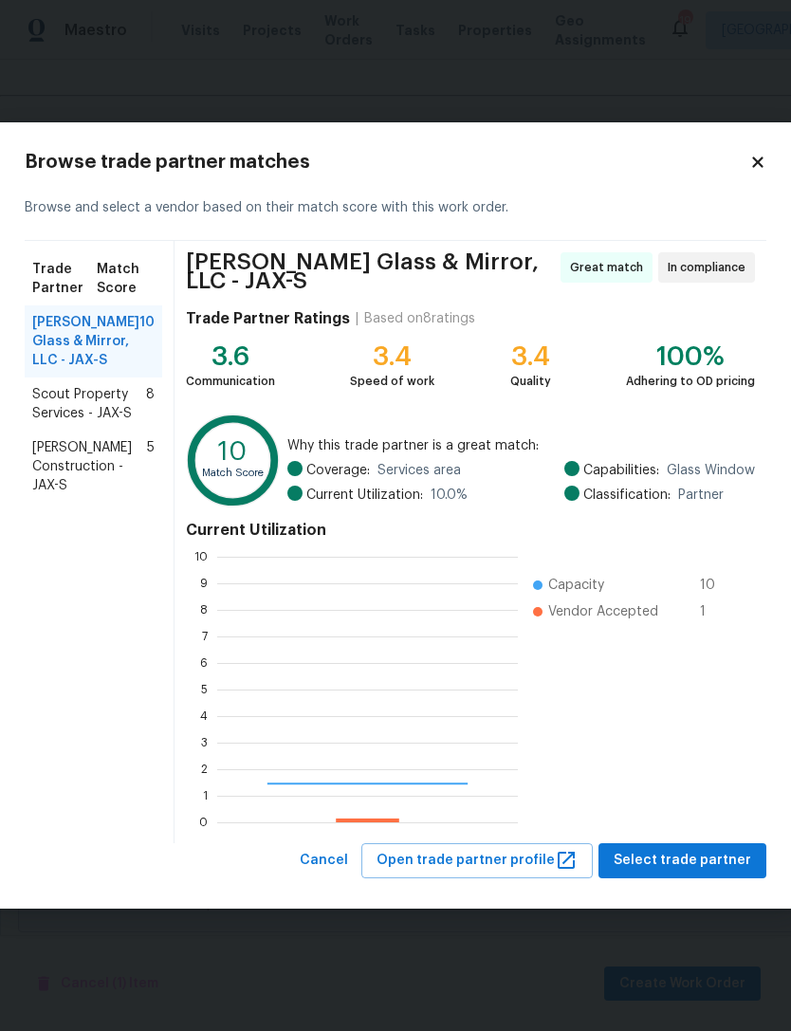
scroll to position [266, 301]
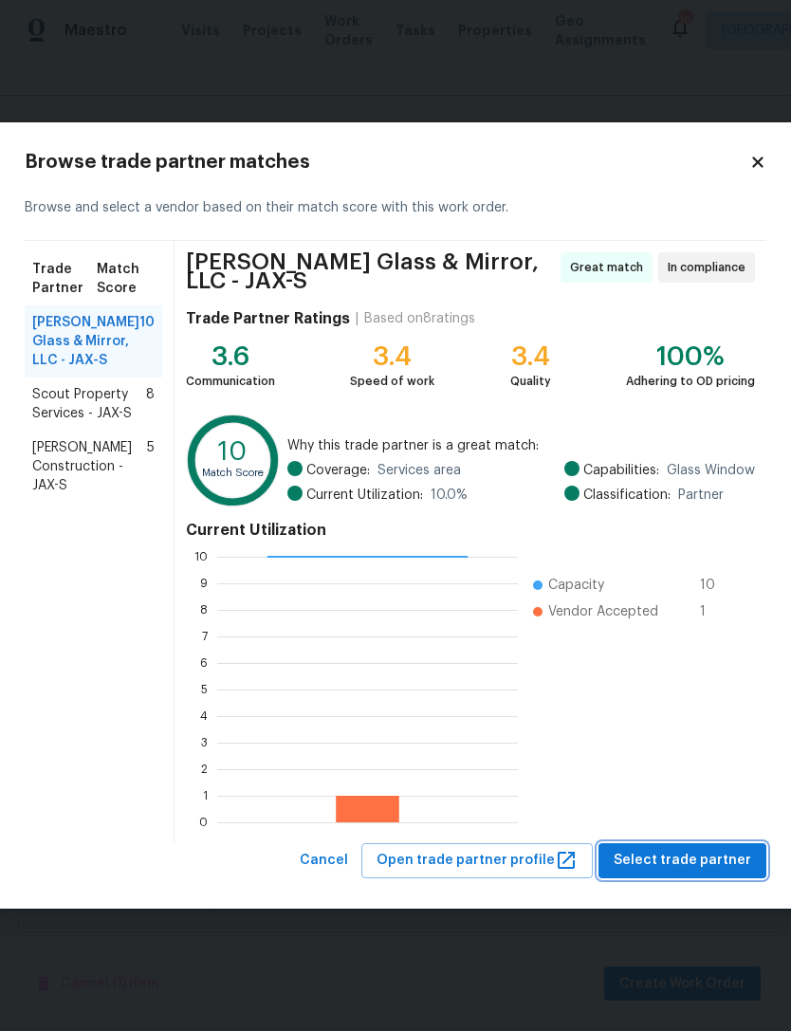
click at [688, 872] on button "Select trade partner" at bounding box center [683, 860] width 168 height 35
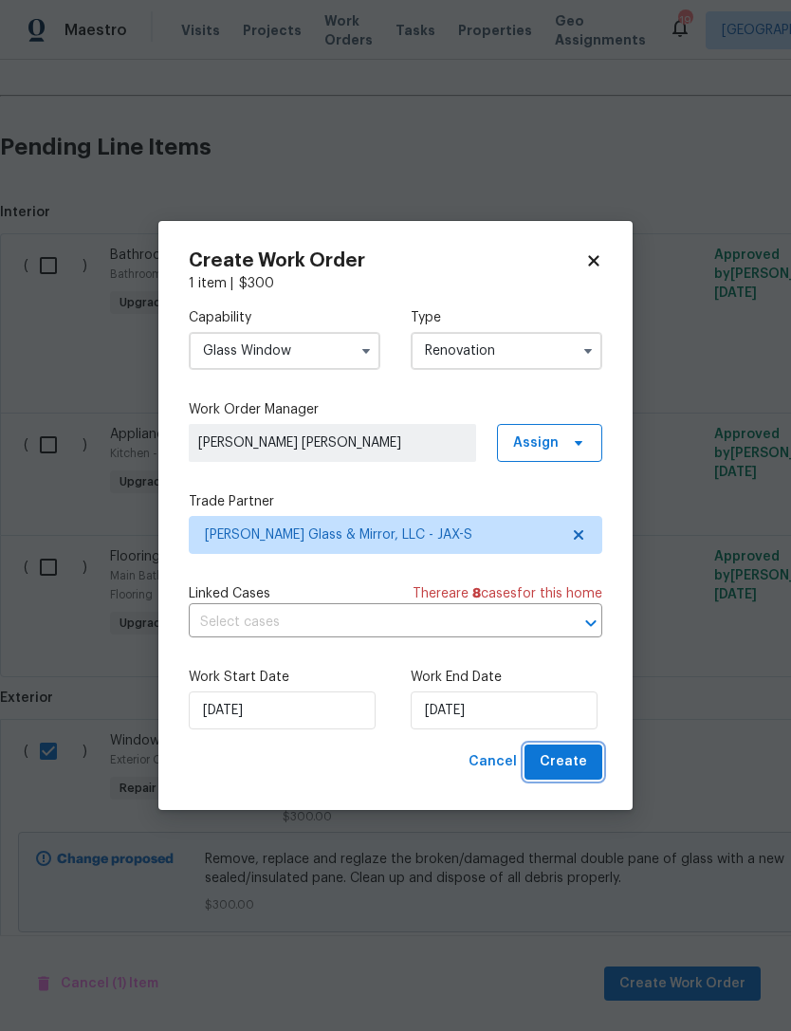
click at [571, 777] on button "Create" at bounding box center [564, 762] width 78 height 35
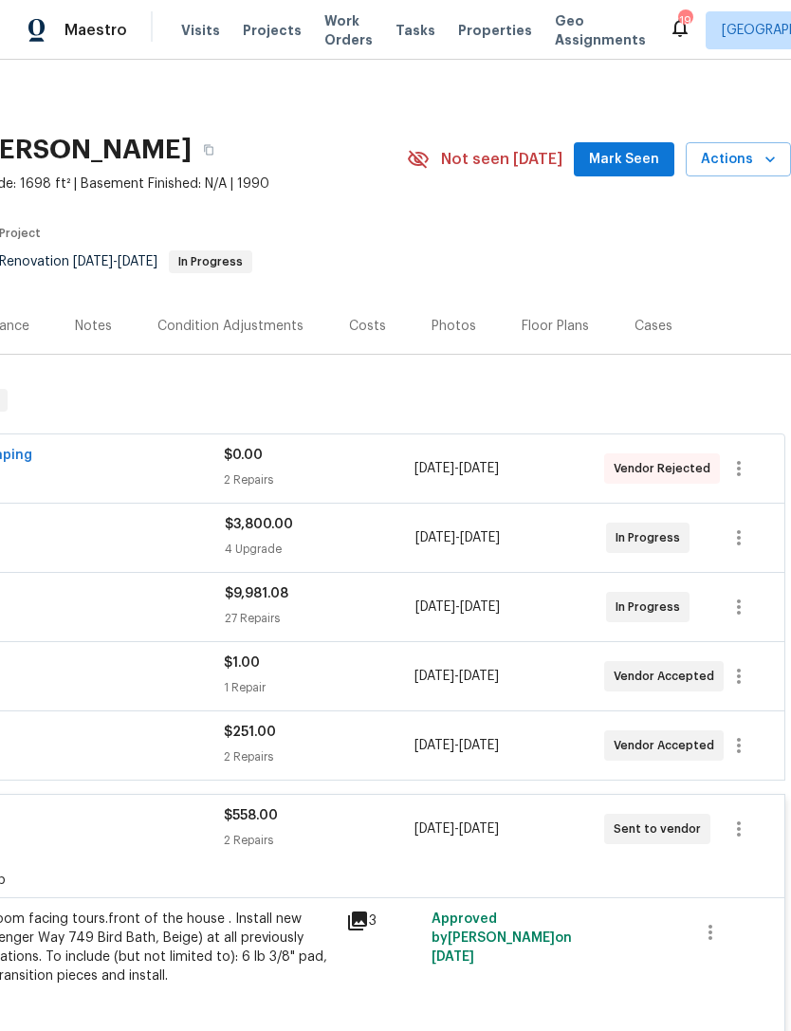
scroll to position [3, 281]
click at [750, 457] on icon "button" at bounding box center [739, 468] width 23 height 23
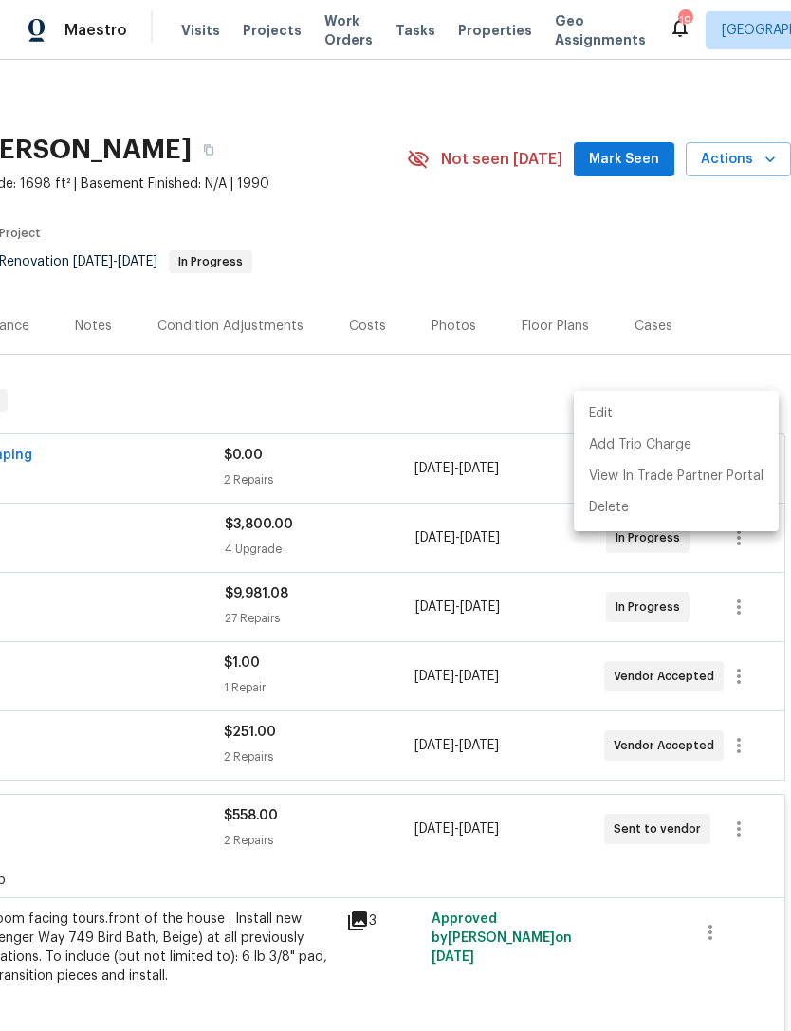
click at [612, 410] on li "Edit" at bounding box center [676, 413] width 205 height 31
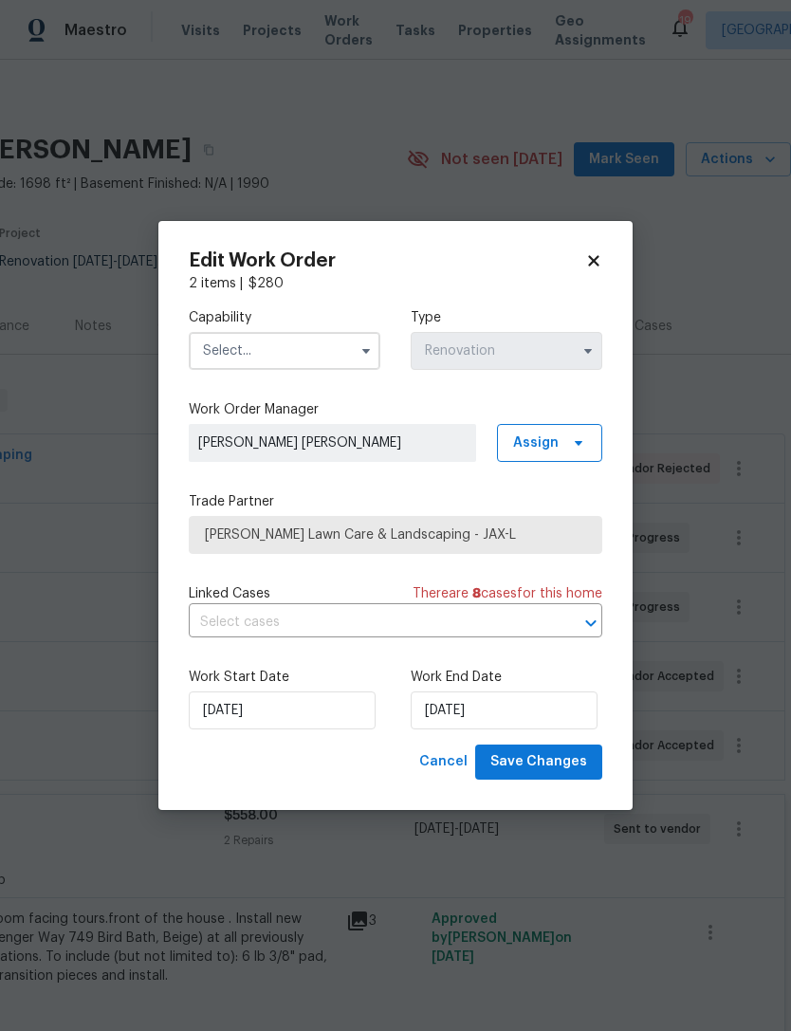
click at [261, 336] on input "text" at bounding box center [285, 351] width 192 height 38
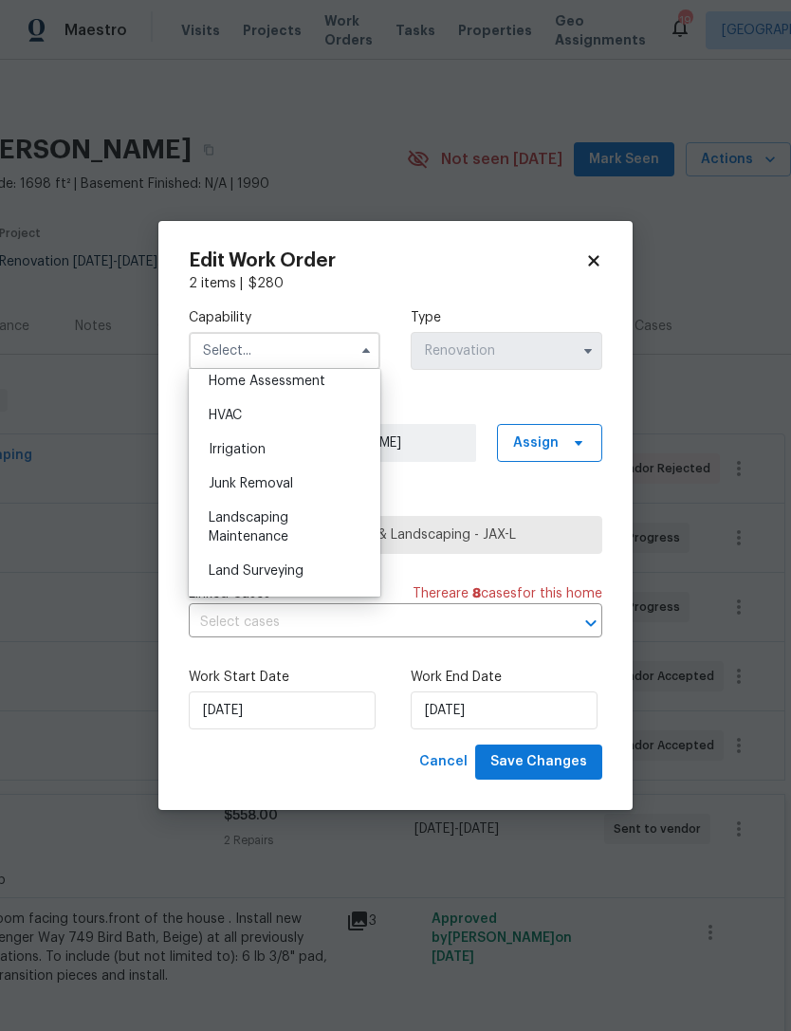
scroll to position [1151, 0]
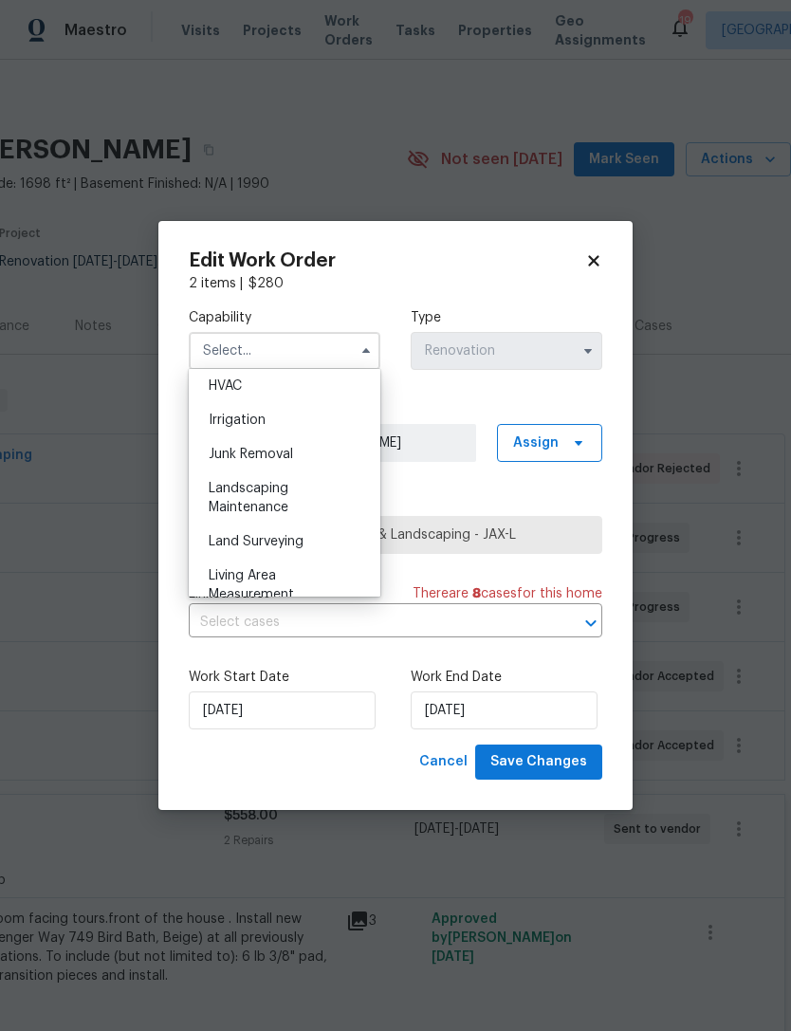
click at [271, 497] on div "Landscaping Maintenance" at bounding box center [285, 497] width 182 height 53
type input "Landscaping Maintenance"
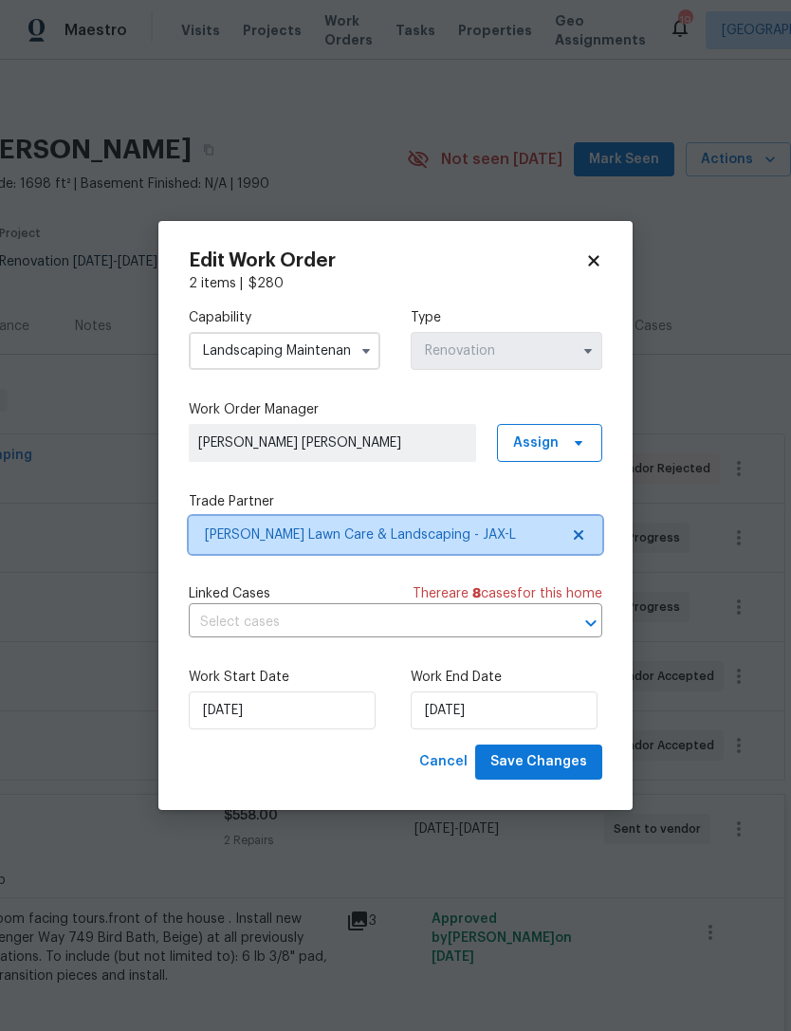
click at [326, 527] on span "[PERSON_NAME] Lawn Care & Landscaping - JAX-L" at bounding box center [382, 534] width 354 height 19
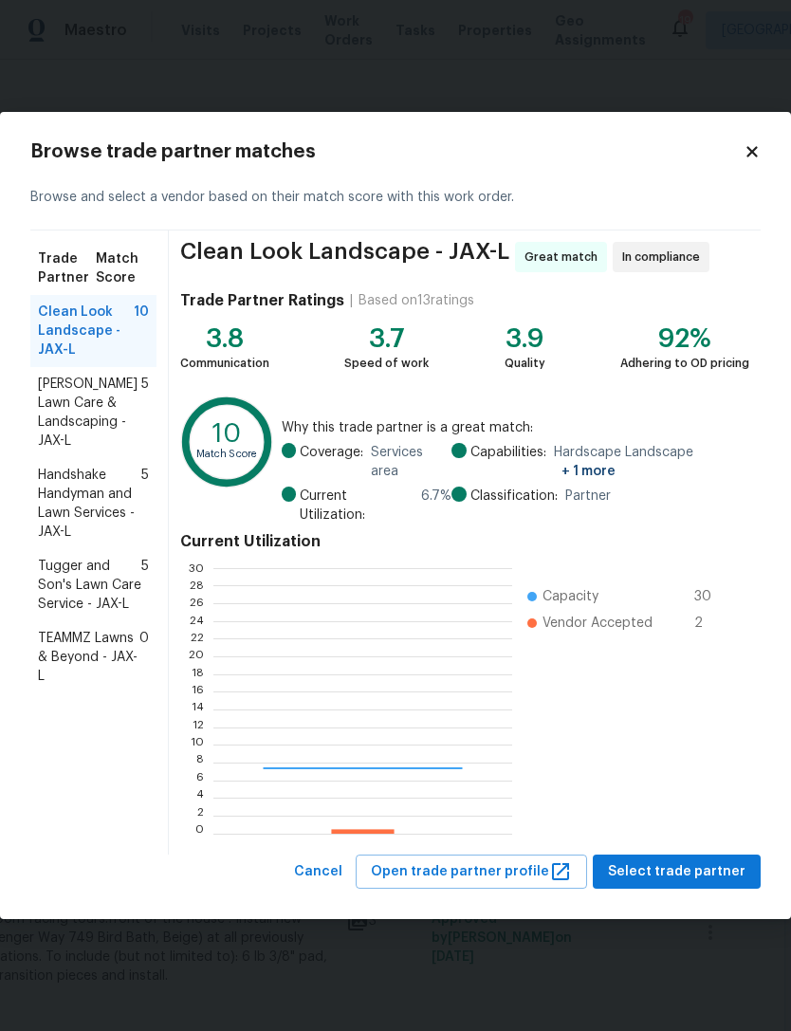
scroll to position [266, 298]
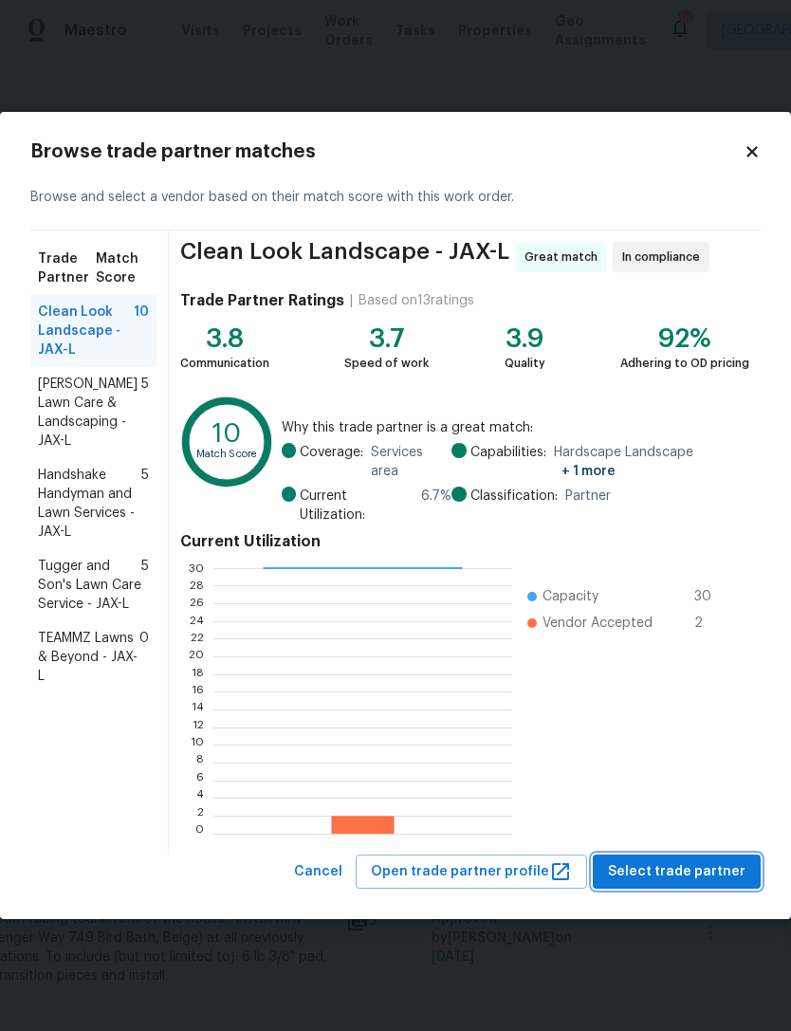
click at [695, 881] on span "Select trade partner" at bounding box center [677, 872] width 138 height 24
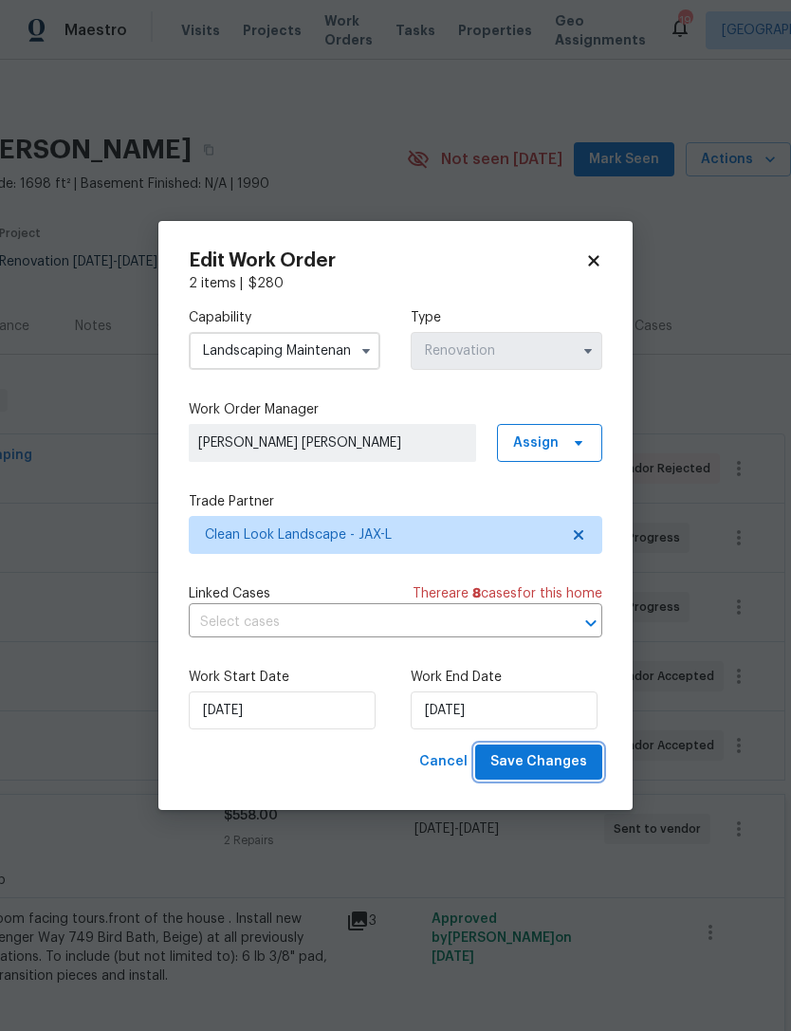
click at [556, 763] on span "Save Changes" at bounding box center [538, 762] width 97 height 24
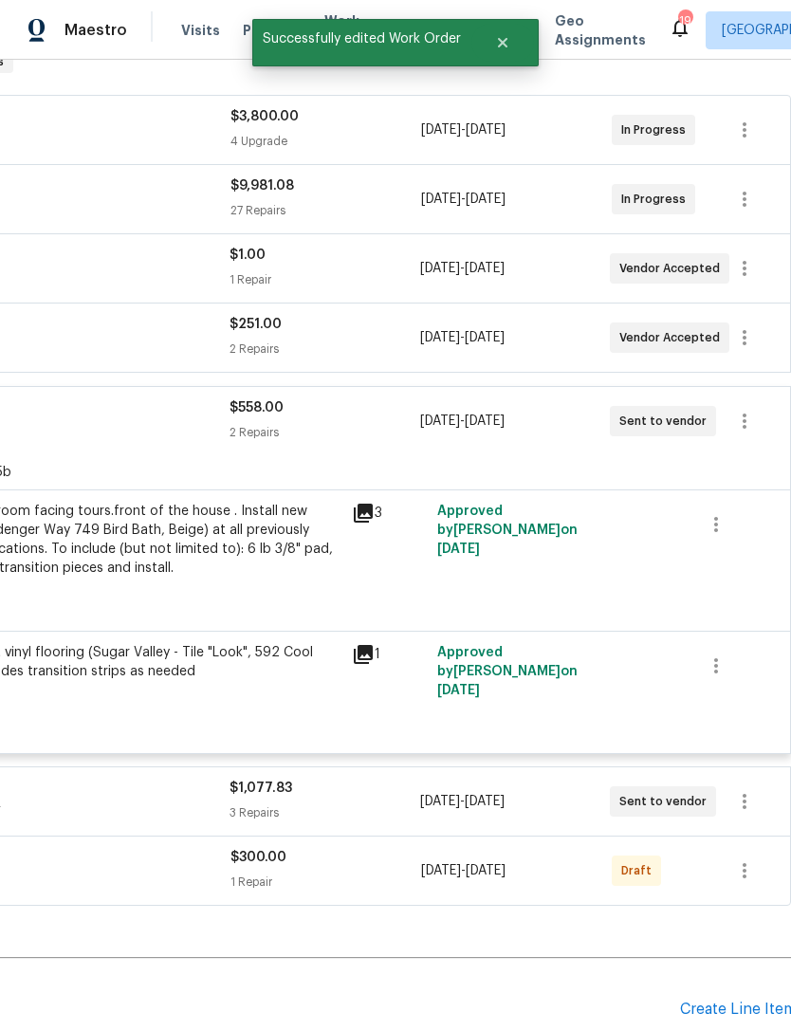
scroll to position [353, 279]
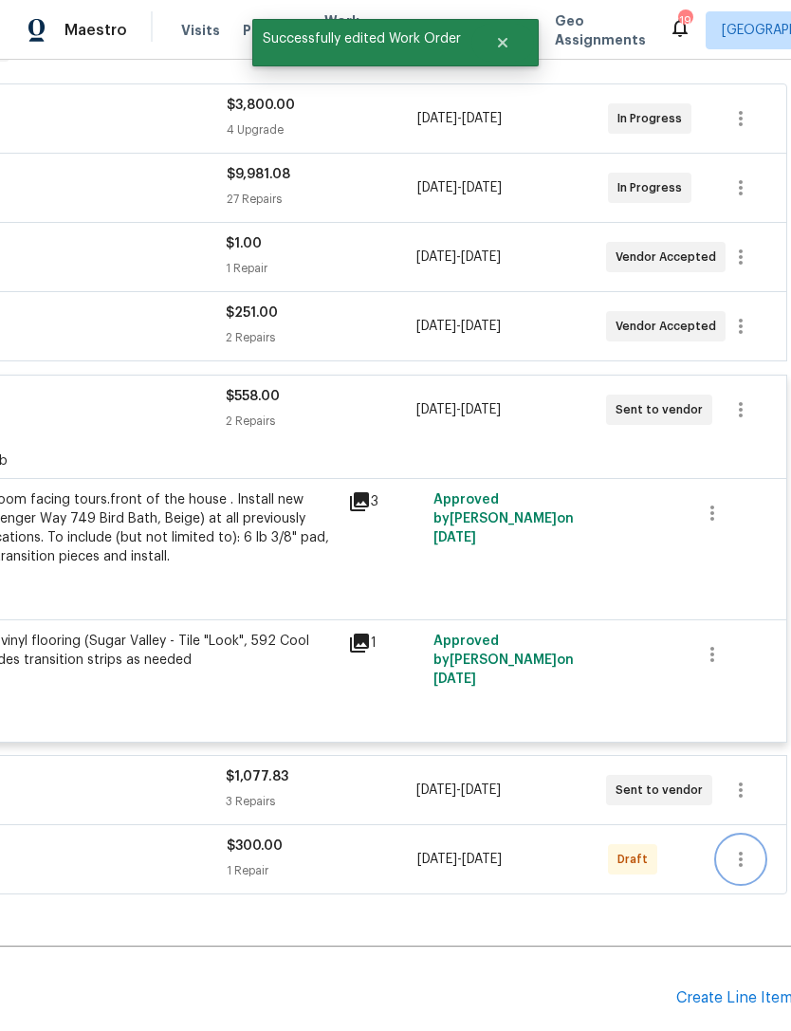
click at [752, 848] on icon "button" at bounding box center [740, 859] width 23 height 23
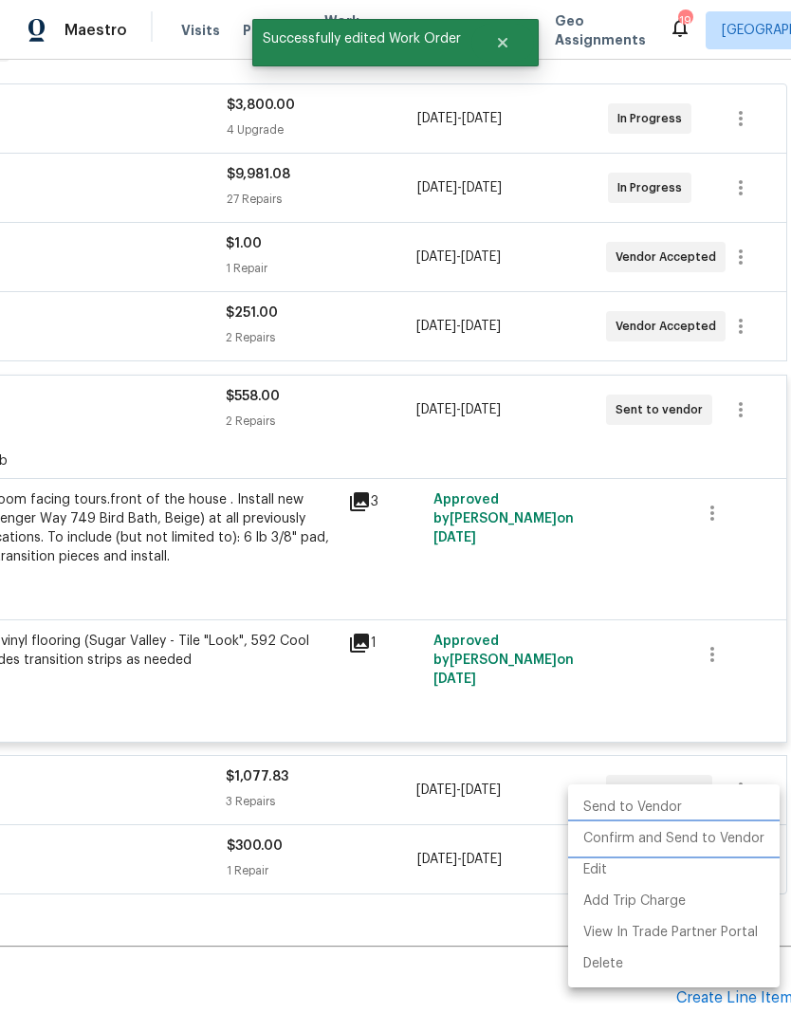
click at [702, 839] on li "Confirm and Send to Vendor" at bounding box center [674, 838] width 212 height 31
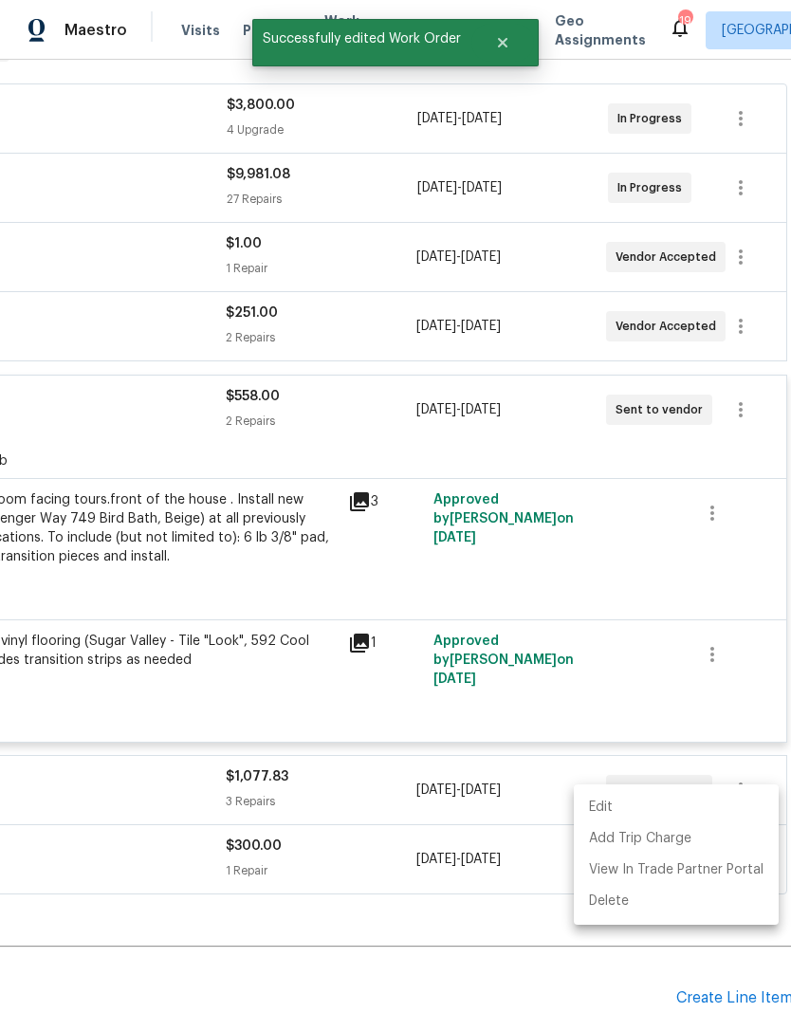
click at [489, 931] on div at bounding box center [395, 515] width 791 height 1031
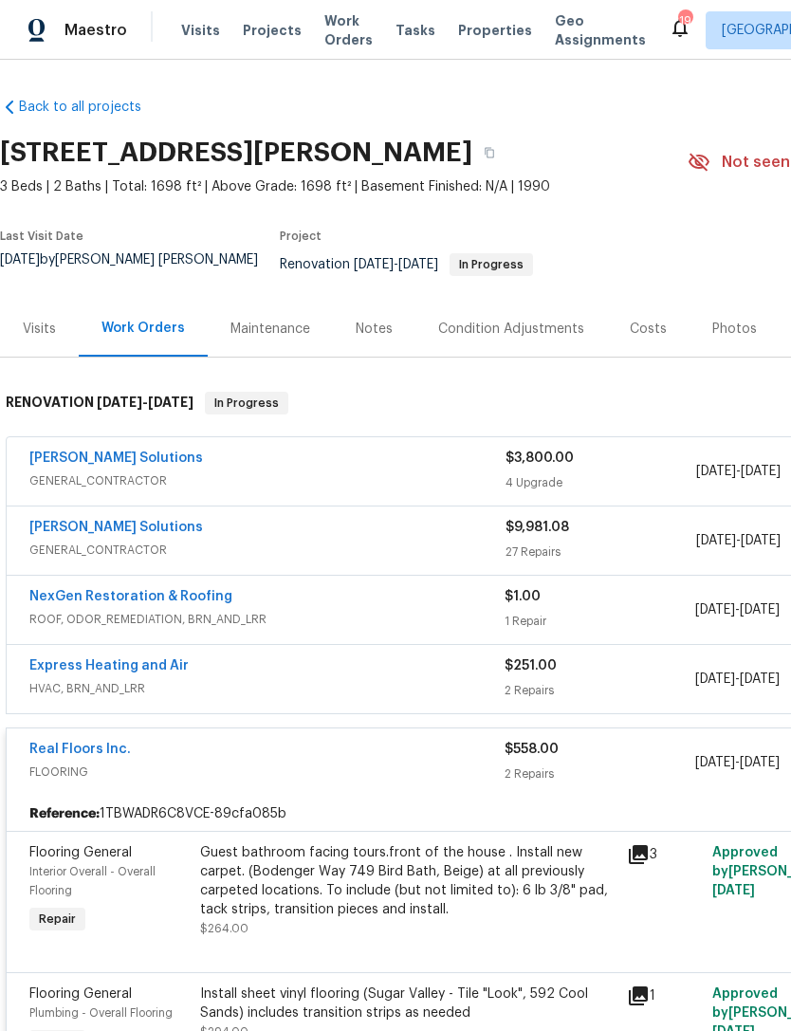
scroll to position [0, 0]
click at [251, 763] on div "Real Floors Inc." at bounding box center [266, 751] width 475 height 23
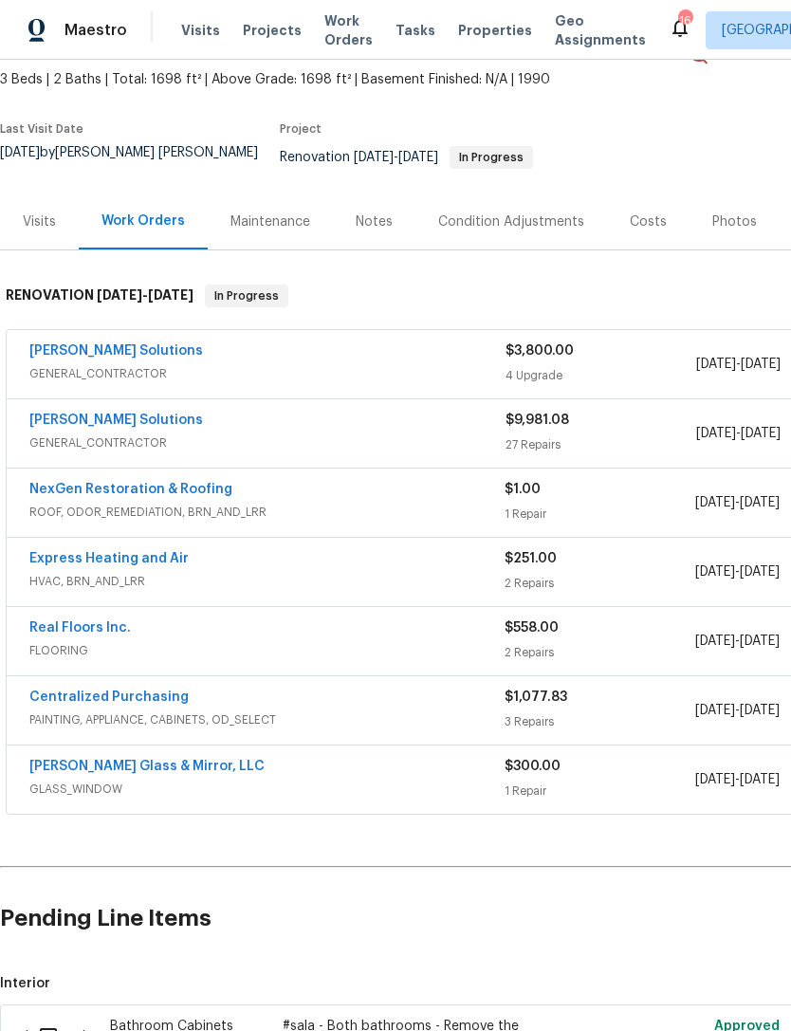
scroll to position [108, 0]
click at [157, 357] on div "[PERSON_NAME] Solutions" at bounding box center [267, 352] width 476 height 23
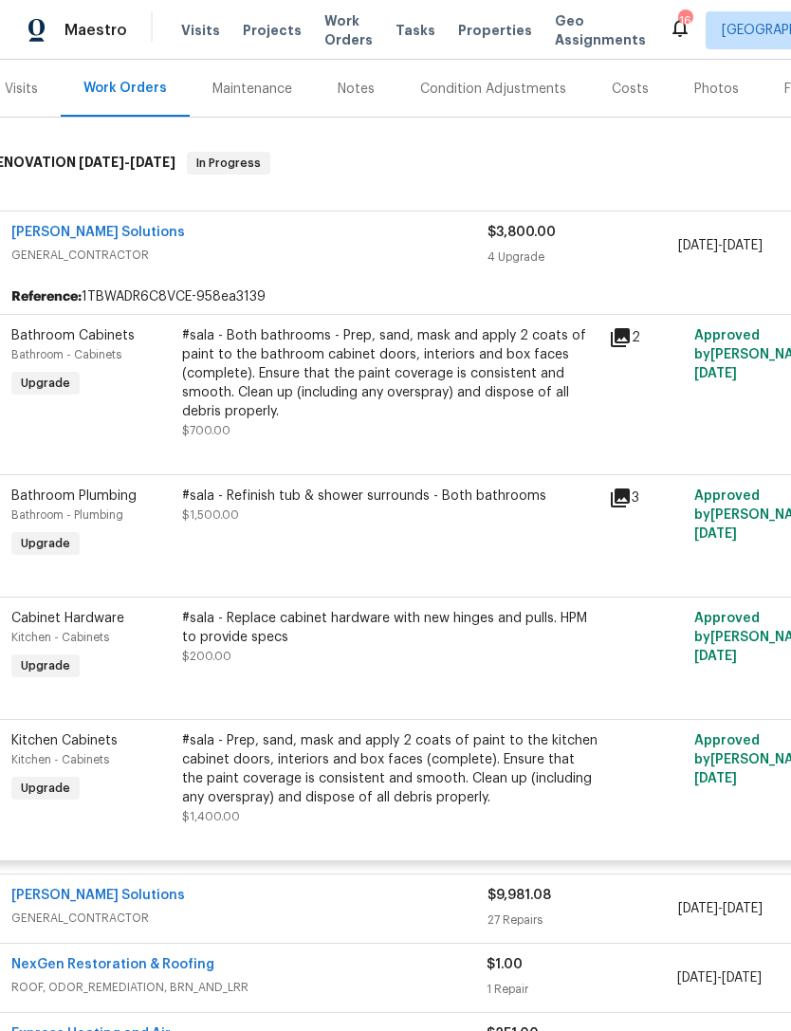
scroll to position [243, 20]
